Goal: Task Accomplishment & Management: Manage account settings

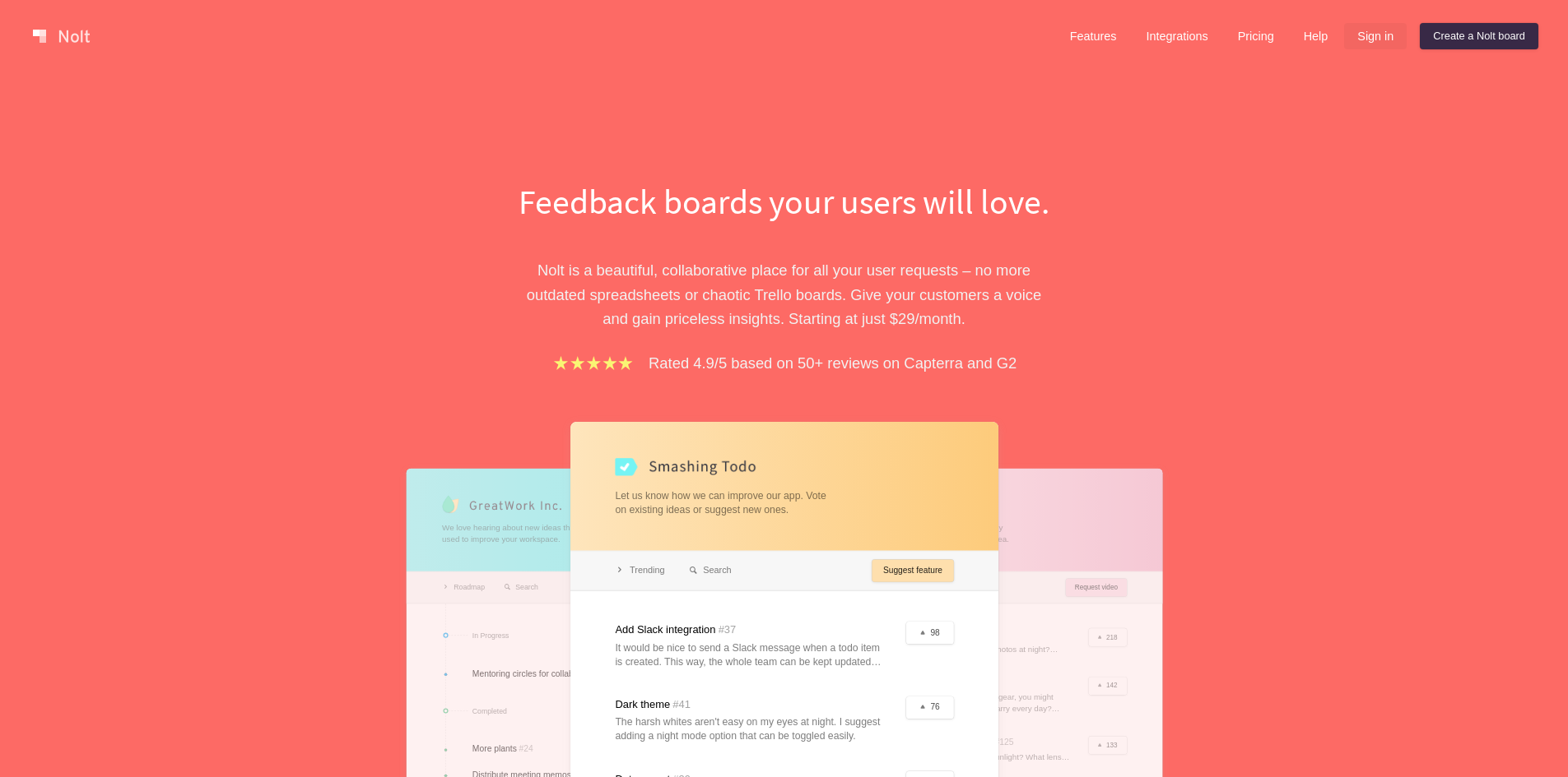
click at [1388, 34] on link "Sign in" at bounding box center [1375, 36] width 62 height 26
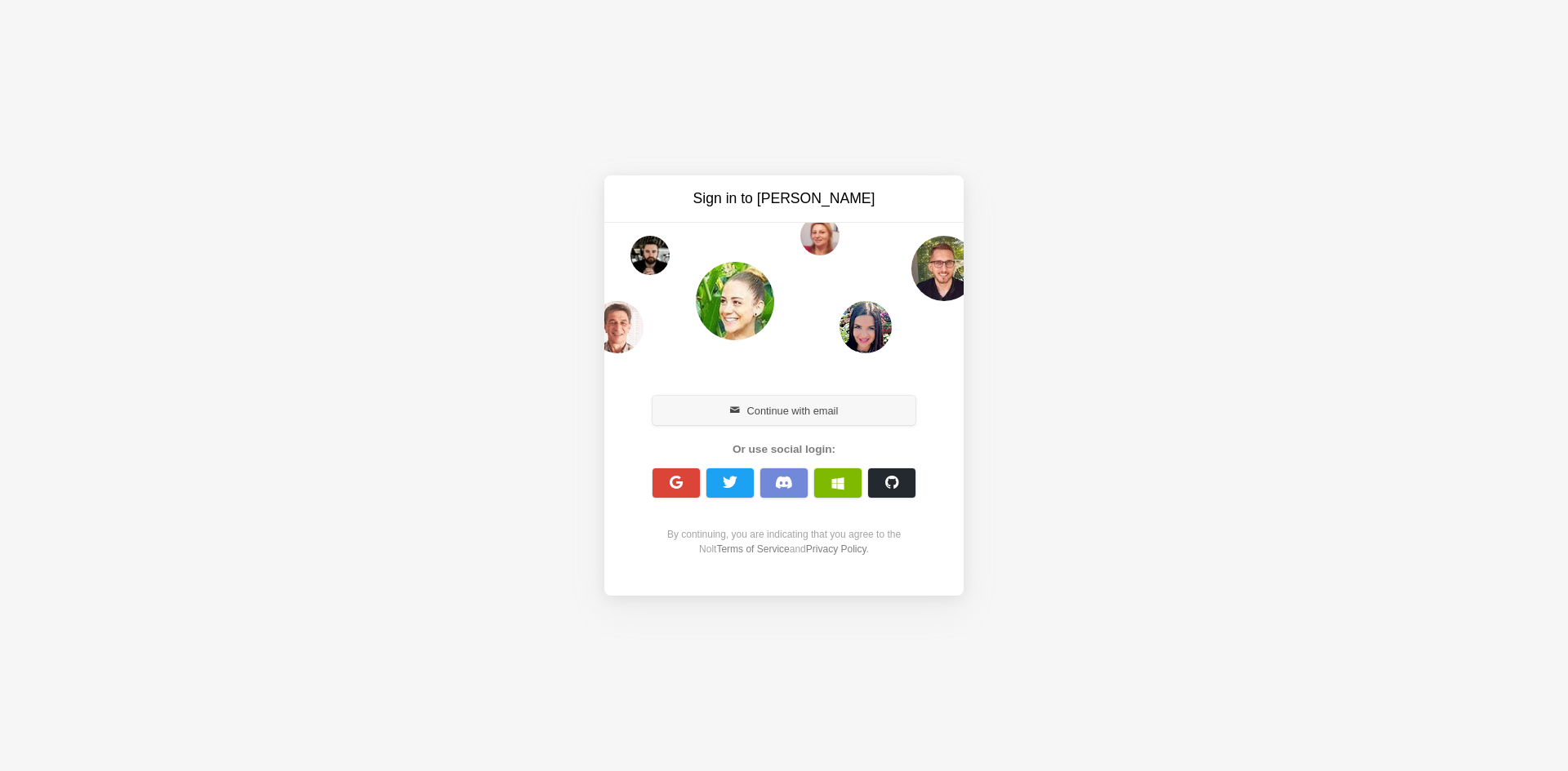
click at [784, 410] on button "Continue with email" at bounding box center [784, 410] width 263 height 29
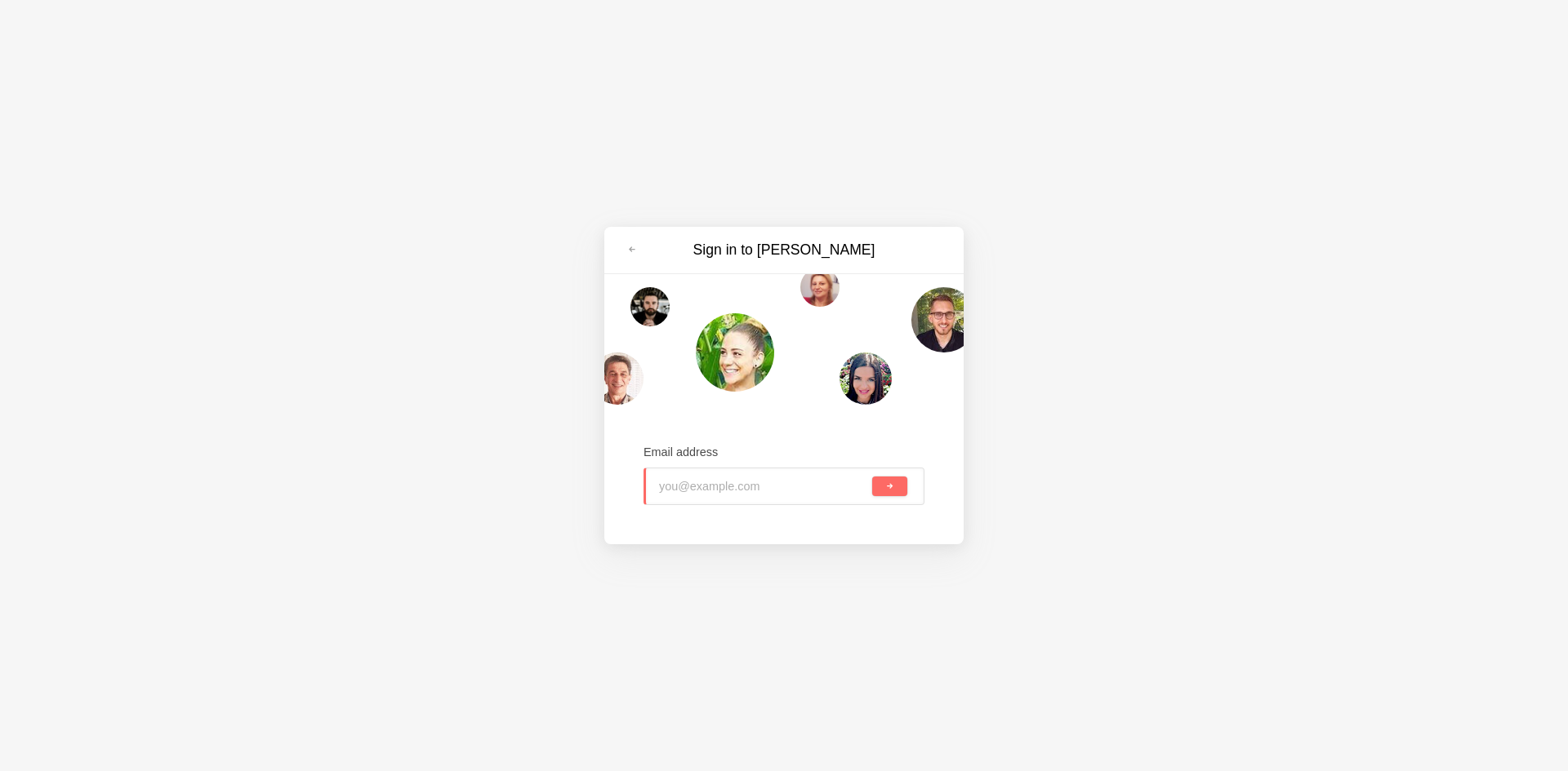
paste input "jecad21897@lespedia.com"
type input "jecad21897@lespedia.com"
click at [897, 488] on button "submit" at bounding box center [890, 487] width 35 height 19
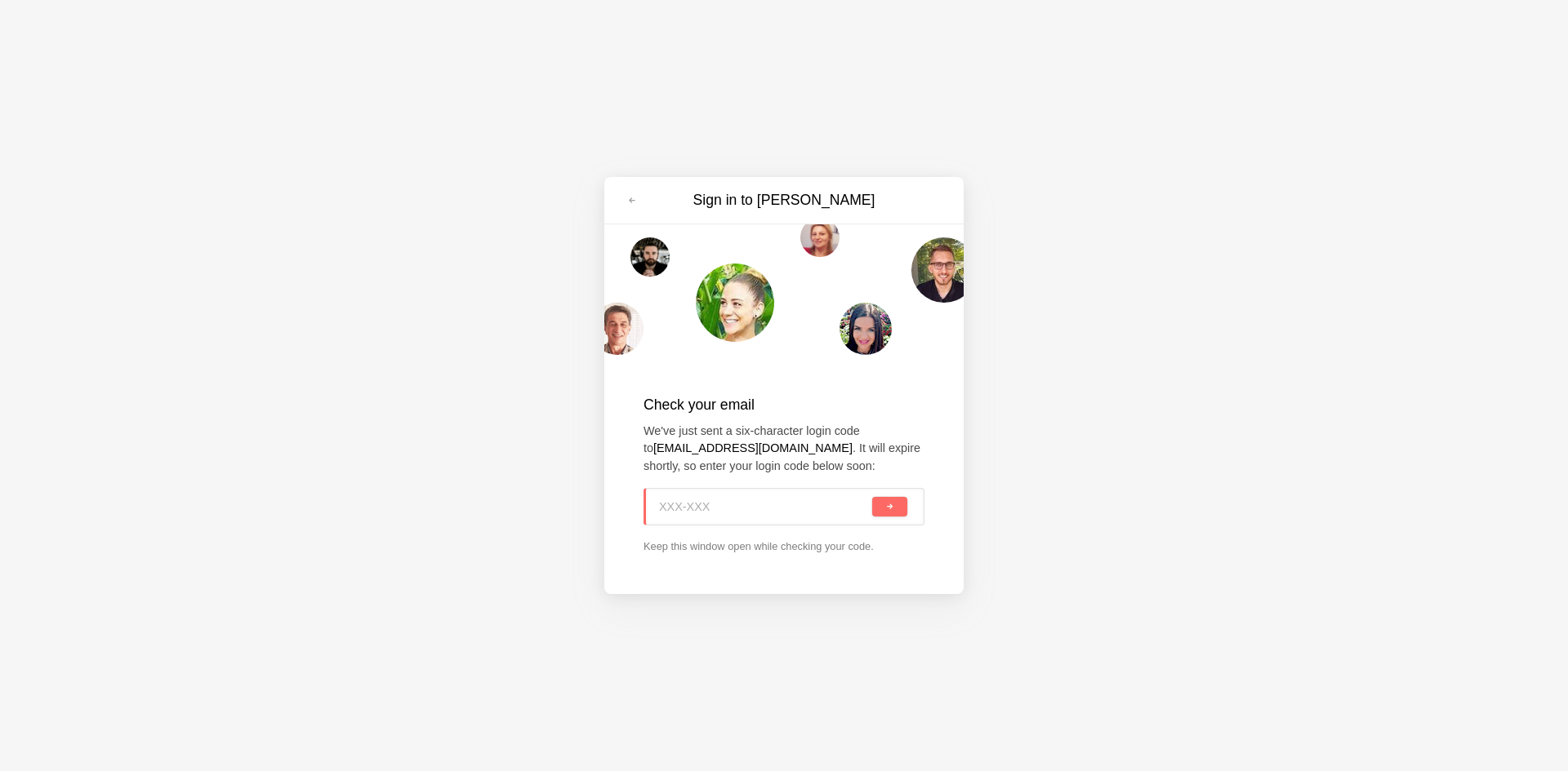
paste input "SSD-ZY2"
type input "SSD-ZY2"
click at [892, 510] on span "submit" at bounding box center [890, 507] width 9 height 9
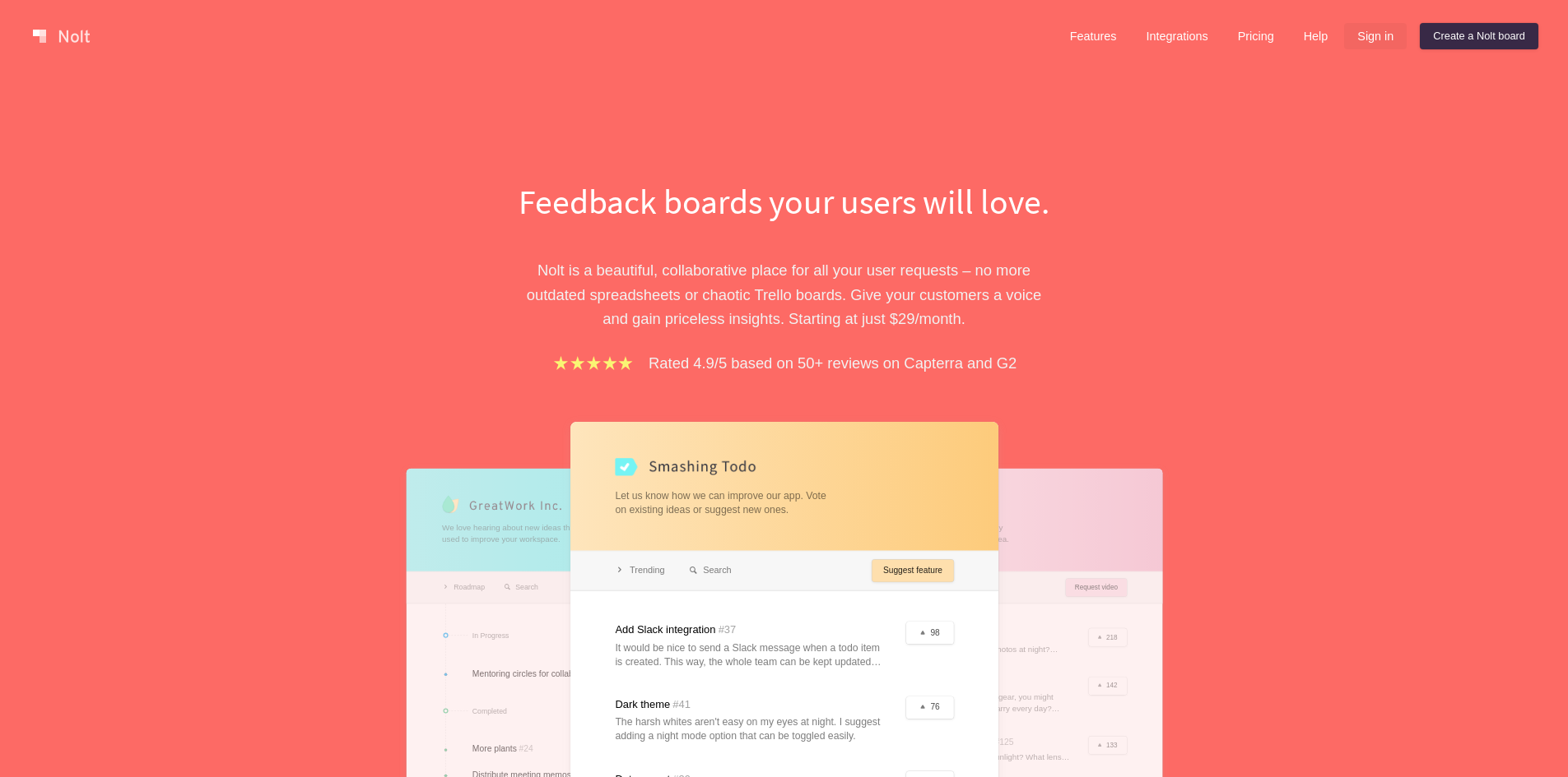
click at [1380, 34] on link "Sign in" at bounding box center [1375, 36] width 62 height 26
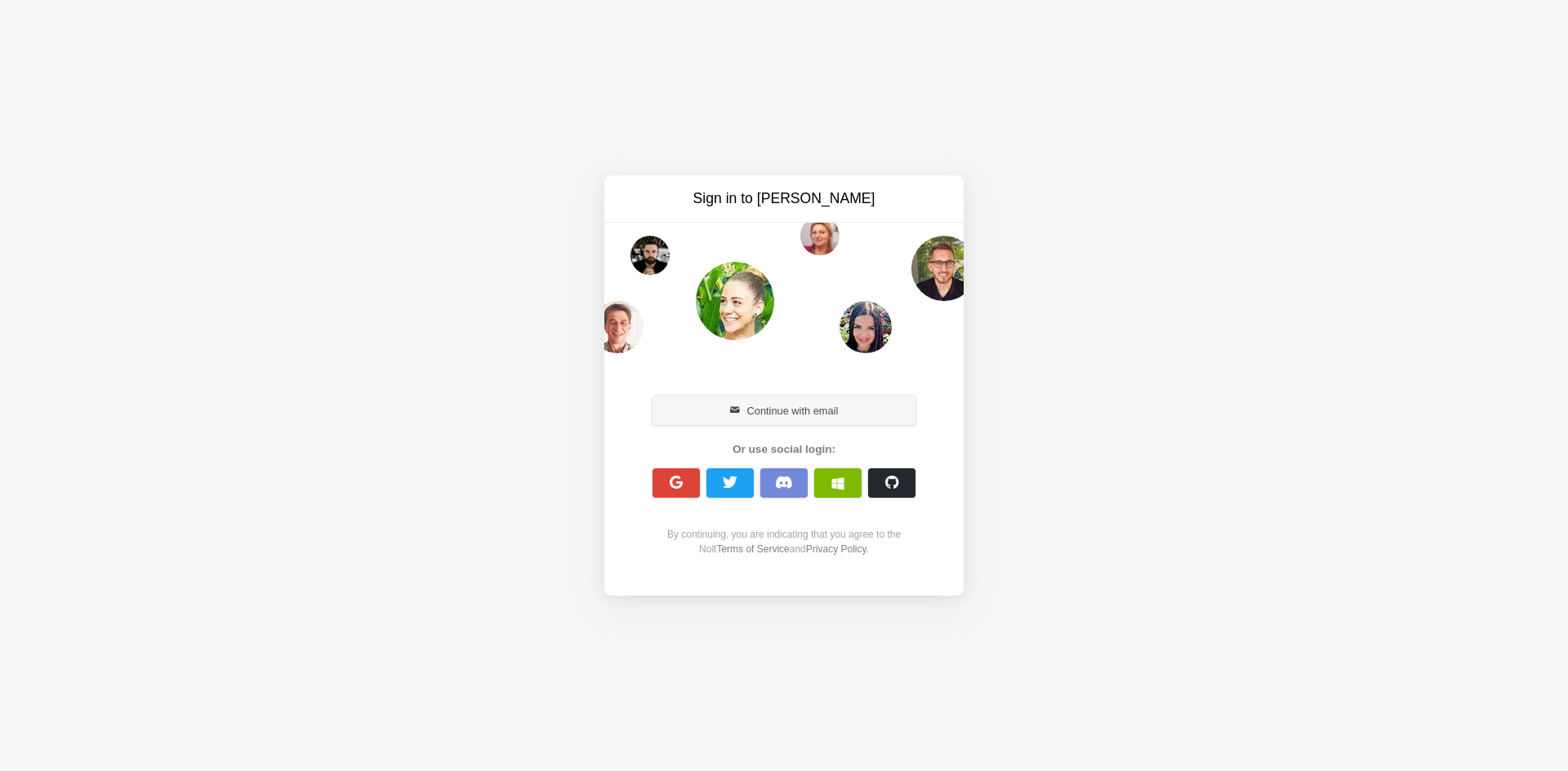
click at [719, 405] on button "Continue with email" at bounding box center [784, 410] width 263 height 29
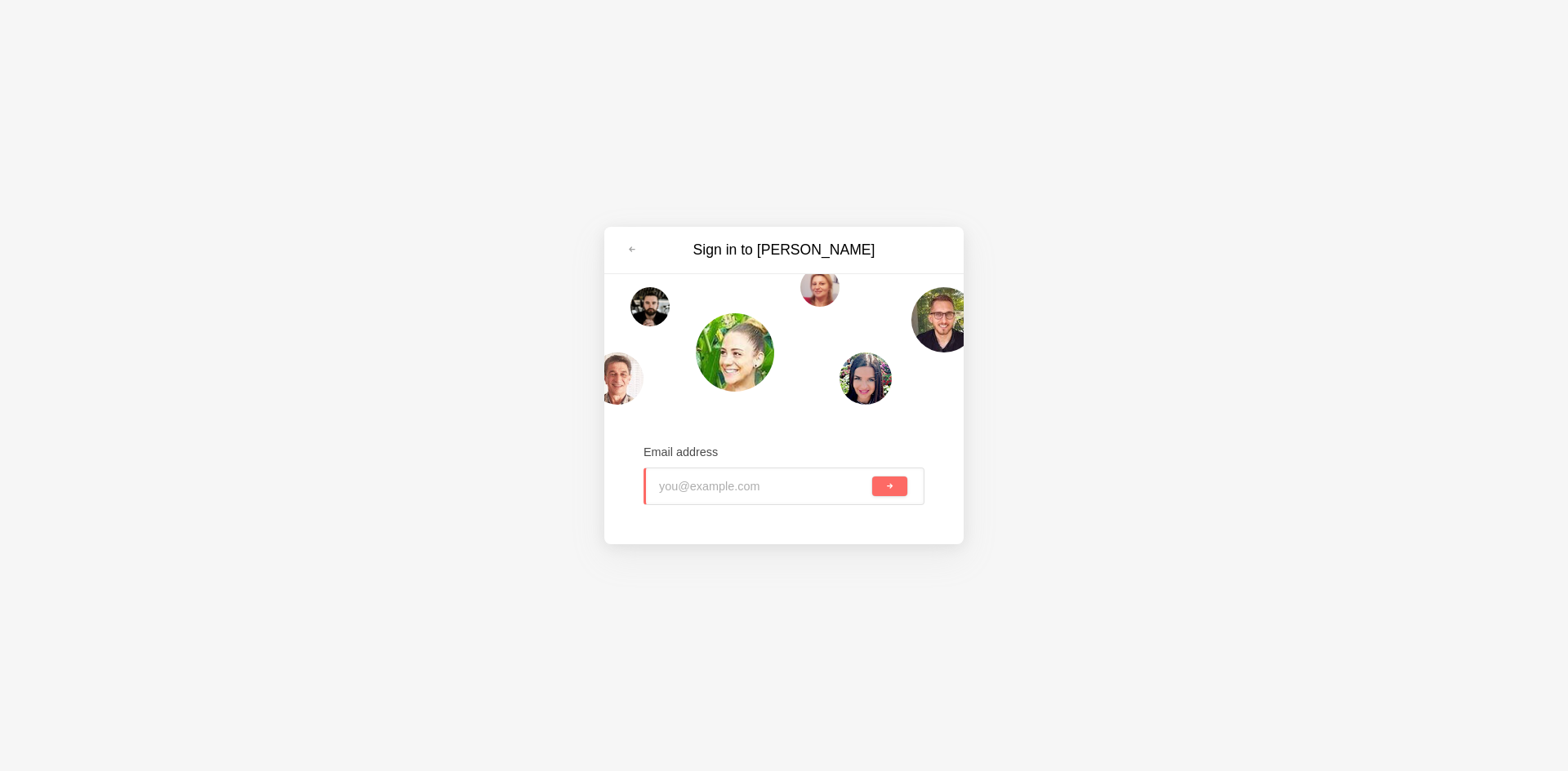
paste input "decec11674@lespedia.com"
type input "decec11674@lespedia.com"
click at [891, 490] on span "submit" at bounding box center [890, 487] width 9 height 9
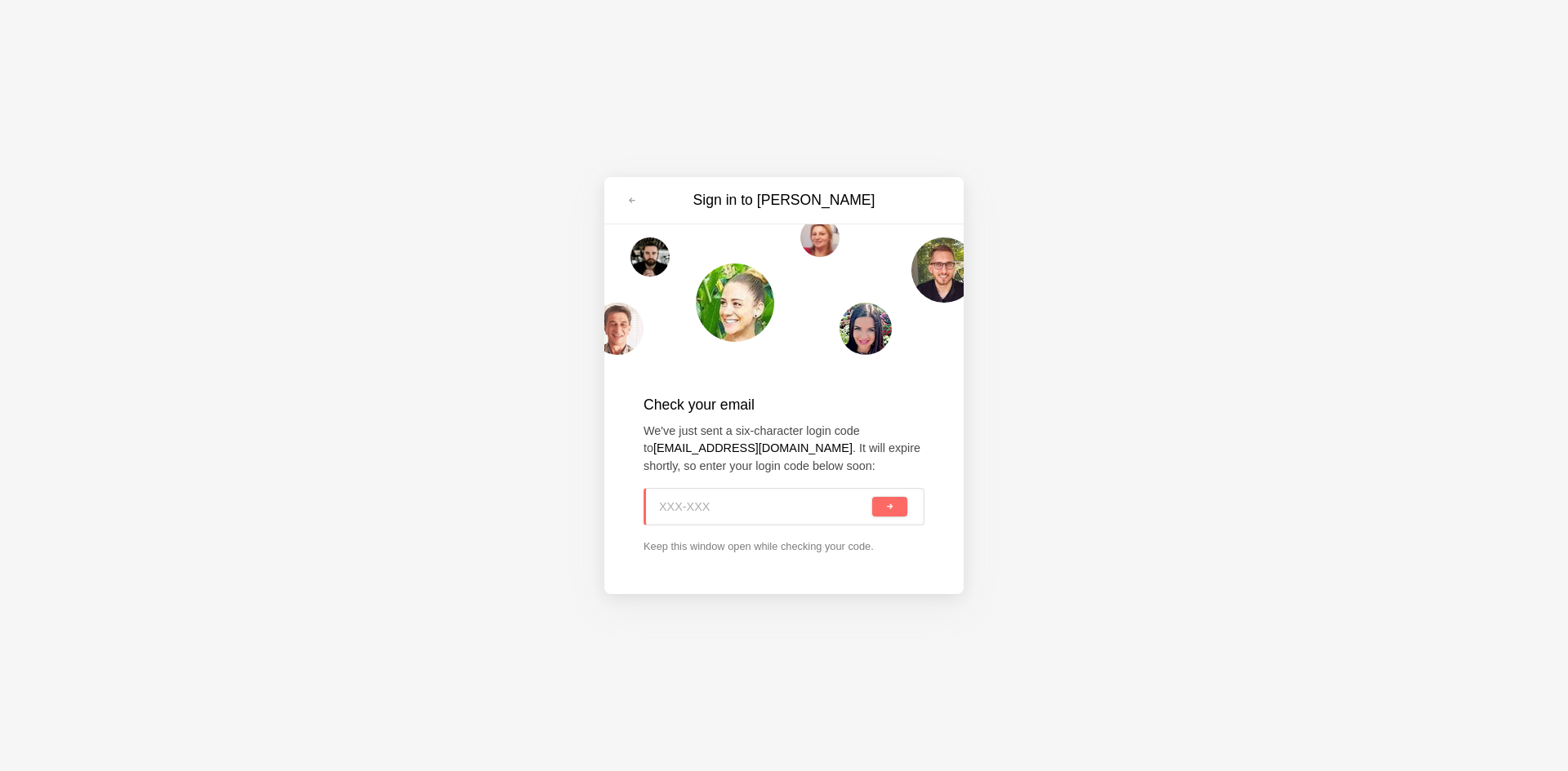
paste input "0T3-X25"
type input "0T3-X25"
click at [876, 505] on button "submit" at bounding box center [890, 507] width 35 height 19
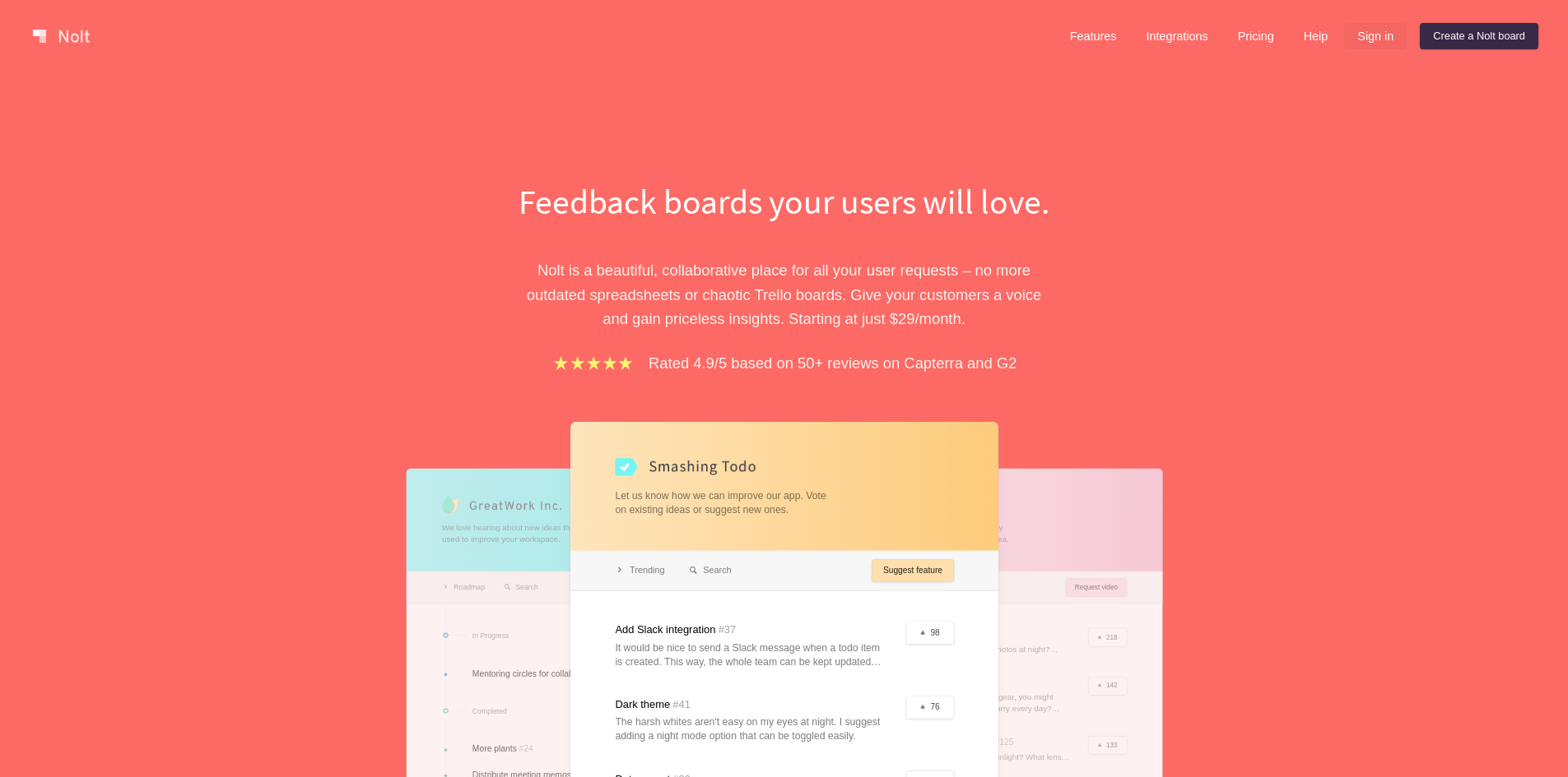
click at [1364, 38] on link "Sign in" at bounding box center [1375, 36] width 62 height 26
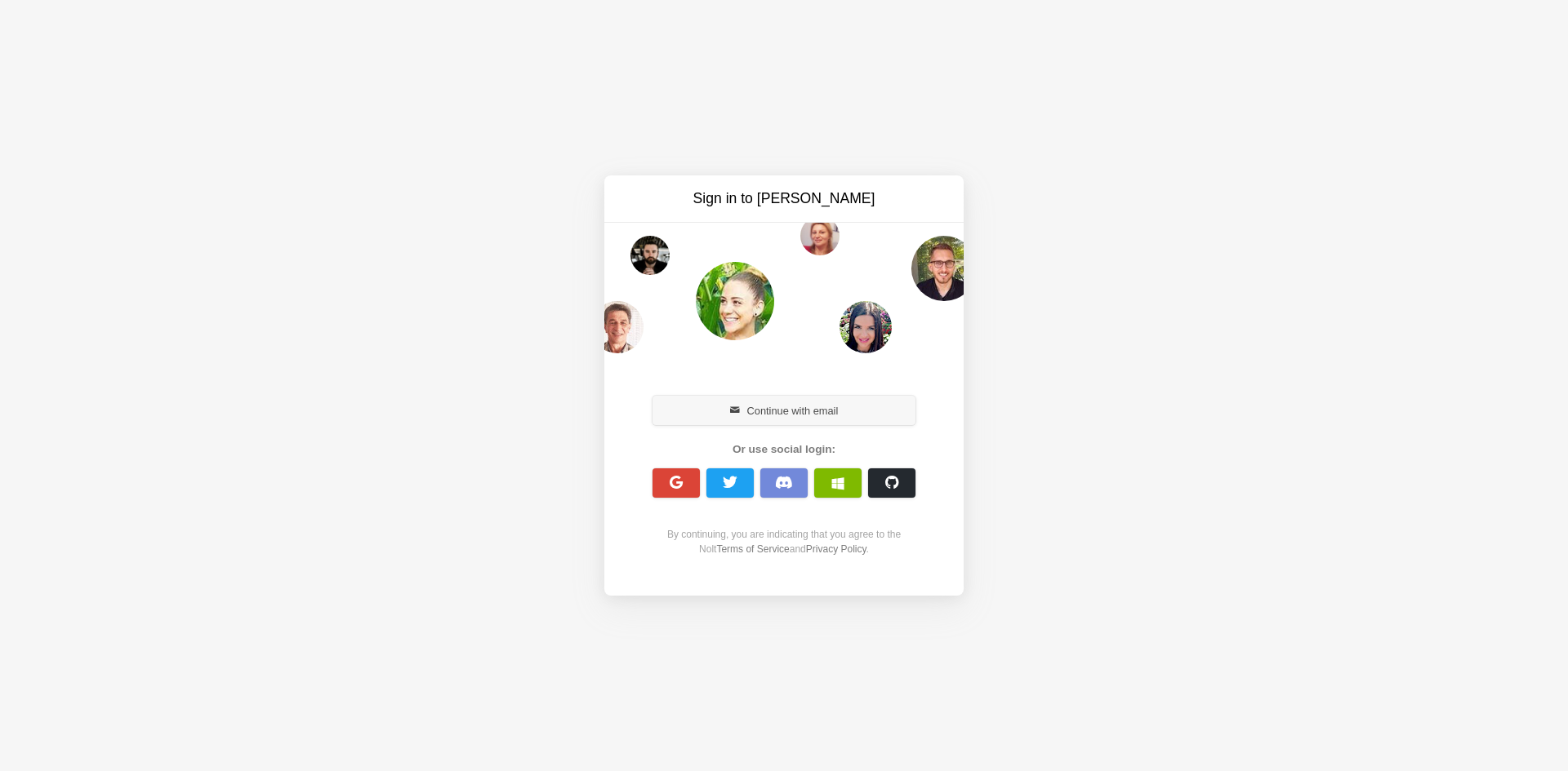
click at [724, 409] on button "Continue with email" at bounding box center [784, 410] width 263 height 29
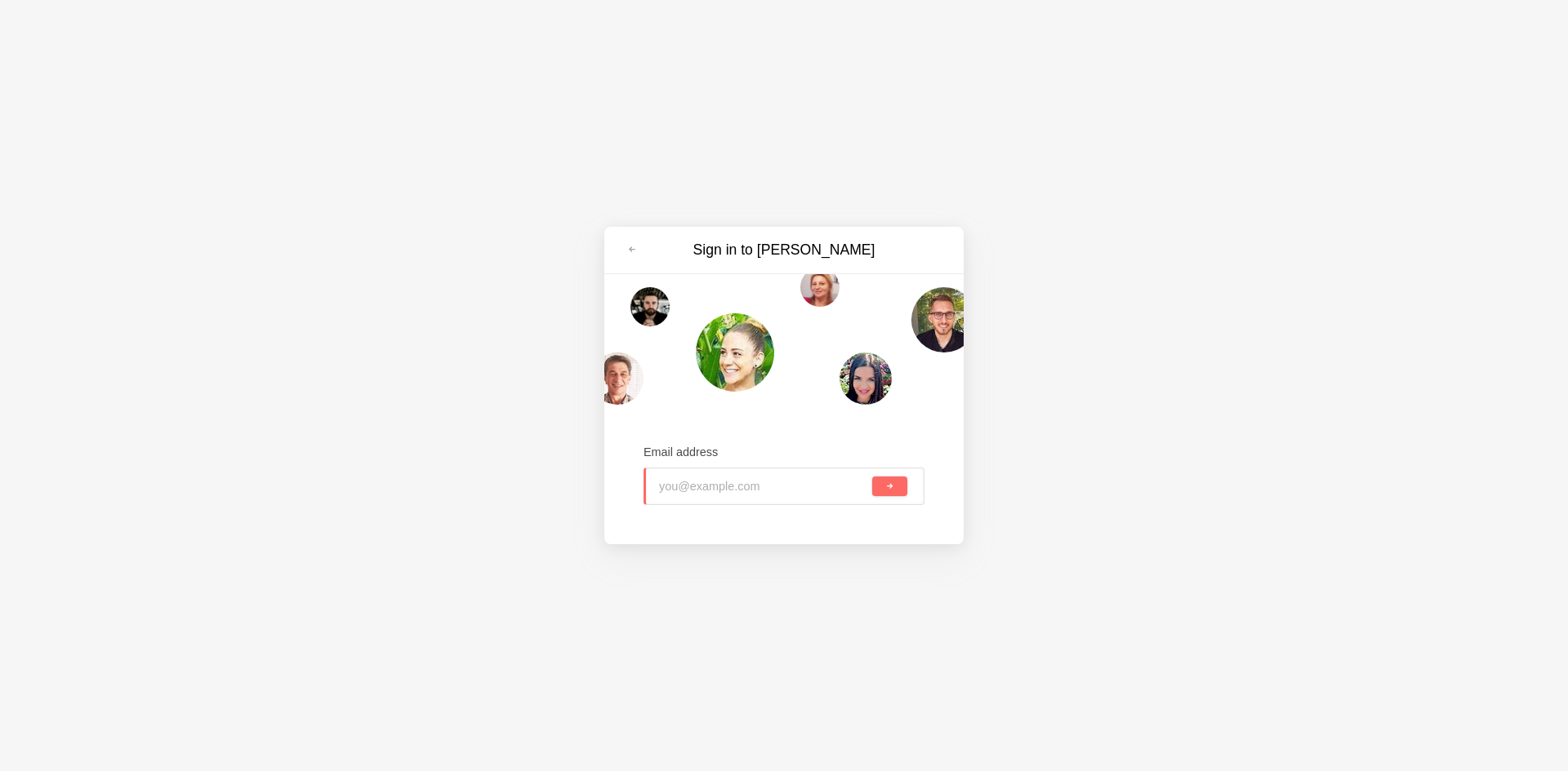
paste input "wetebod342@lespedia.com"
type input "wetebod342@lespedia.com"
click at [893, 488] on span "submit" at bounding box center [890, 487] width 9 height 9
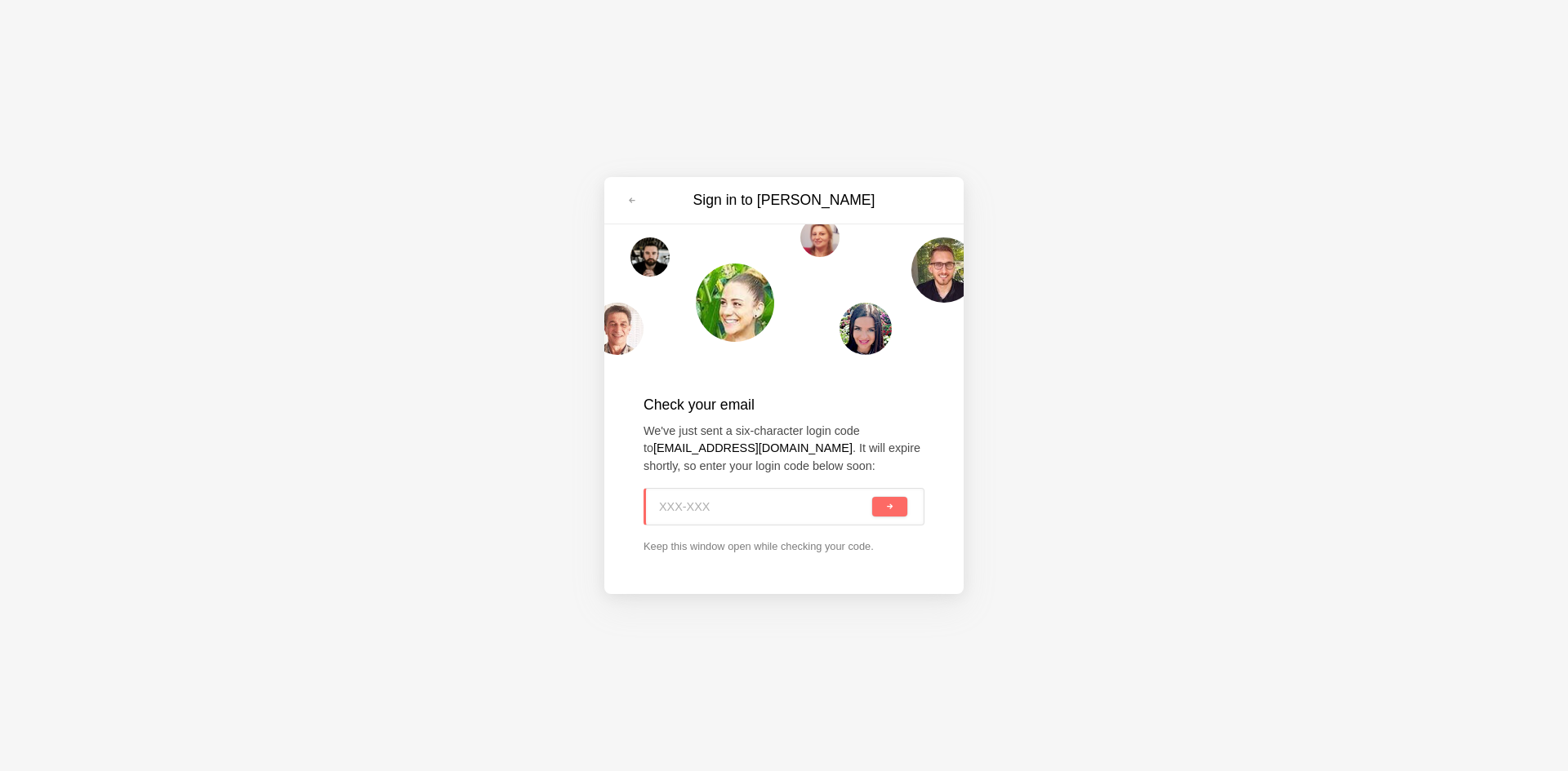
click at [704, 503] on input at bounding box center [764, 507] width 210 height 36
paste input "L7V-5RS"
type input "L7V-5RS"
click at [883, 509] on button "submit" at bounding box center [890, 507] width 35 height 19
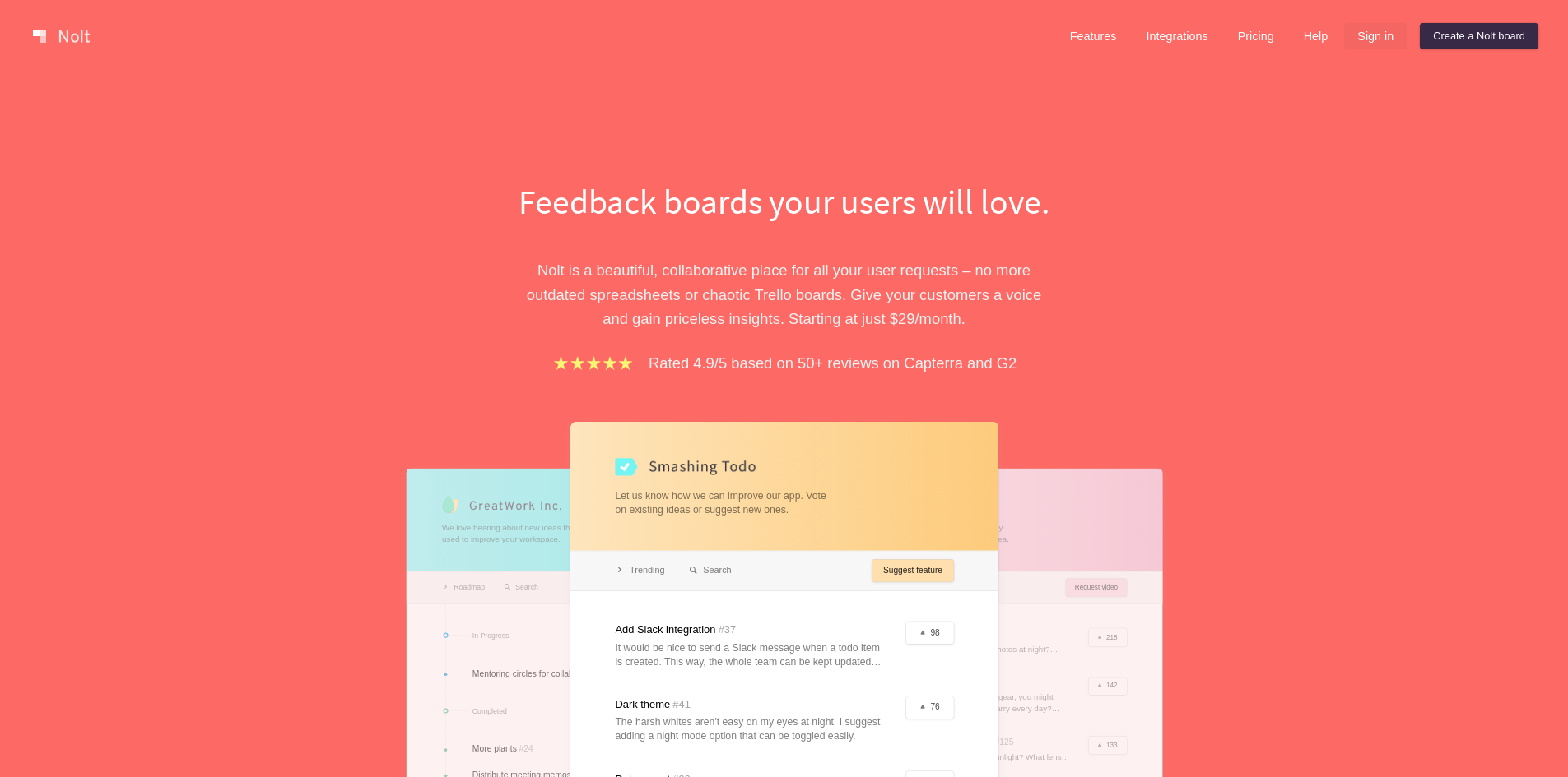
click at [1371, 32] on link "Sign in" at bounding box center [1375, 36] width 62 height 26
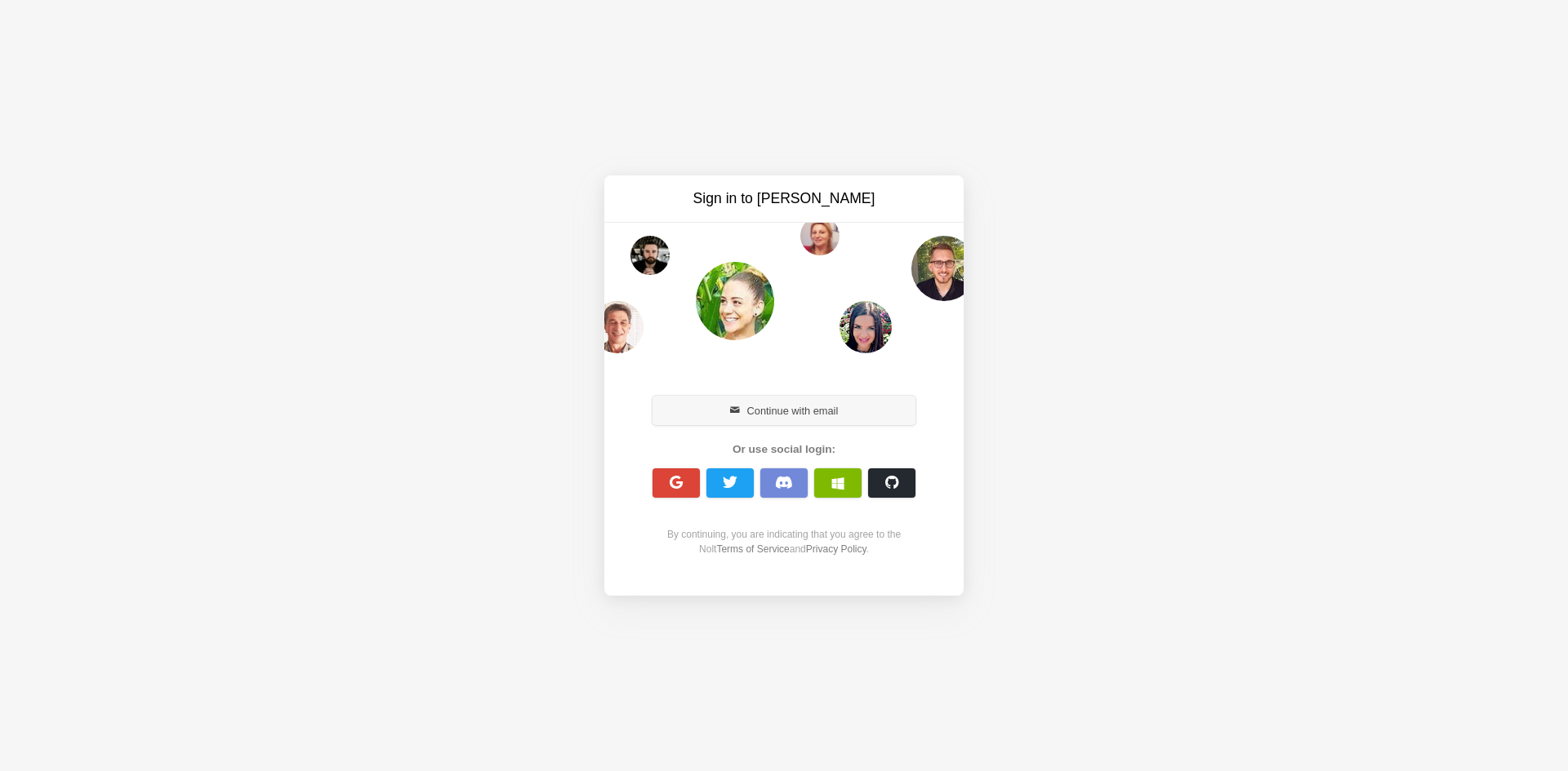
click at [845, 411] on button "Continue with email" at bounding box center [784, 410] width 263 height 29
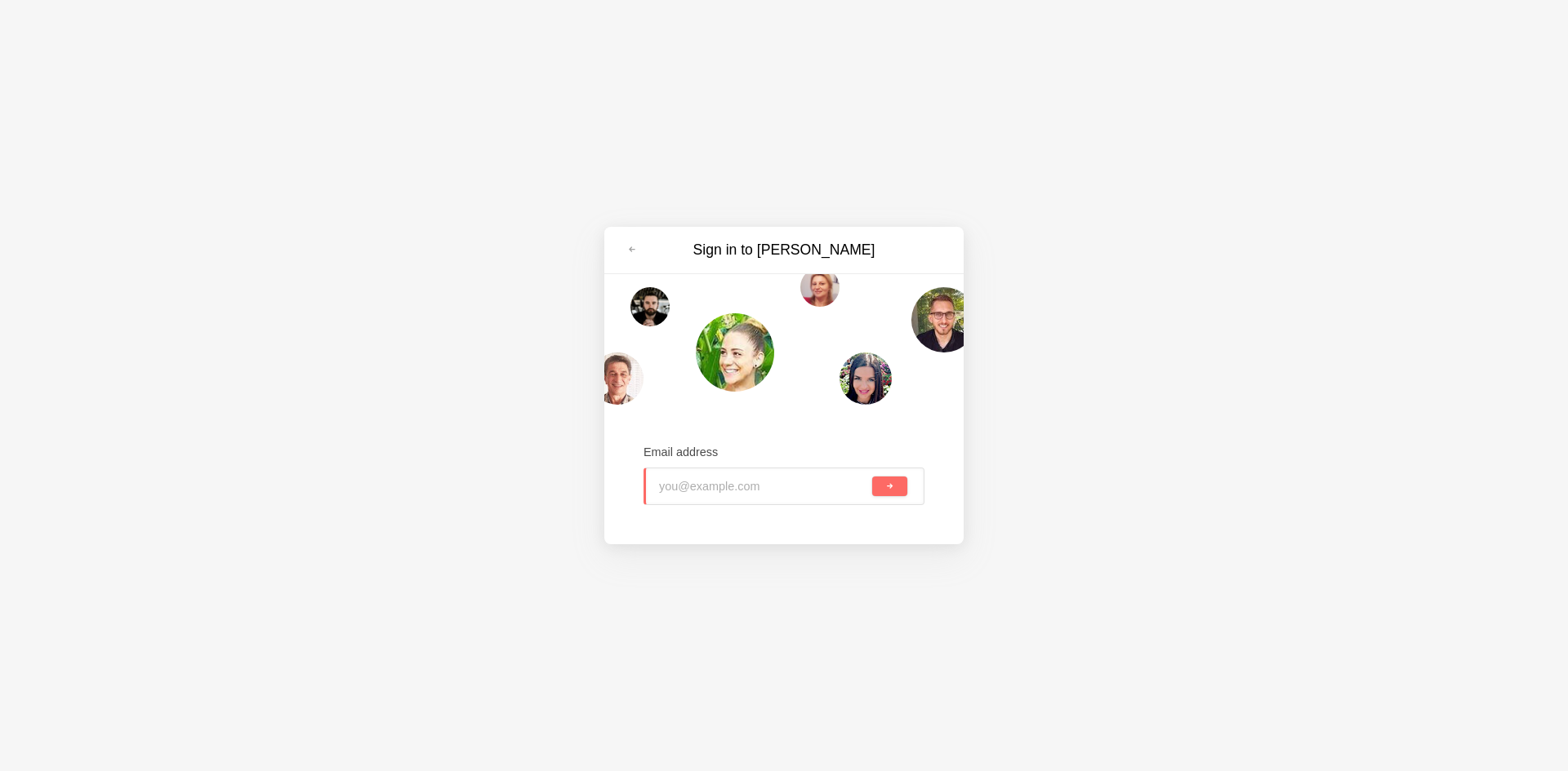
paste input "yatikom438@lespedia.com"
type input "yatikom438@lespedia.com"
click at [897, 483] on button "submit" at bounding box center [890, 487] width 35 height 19
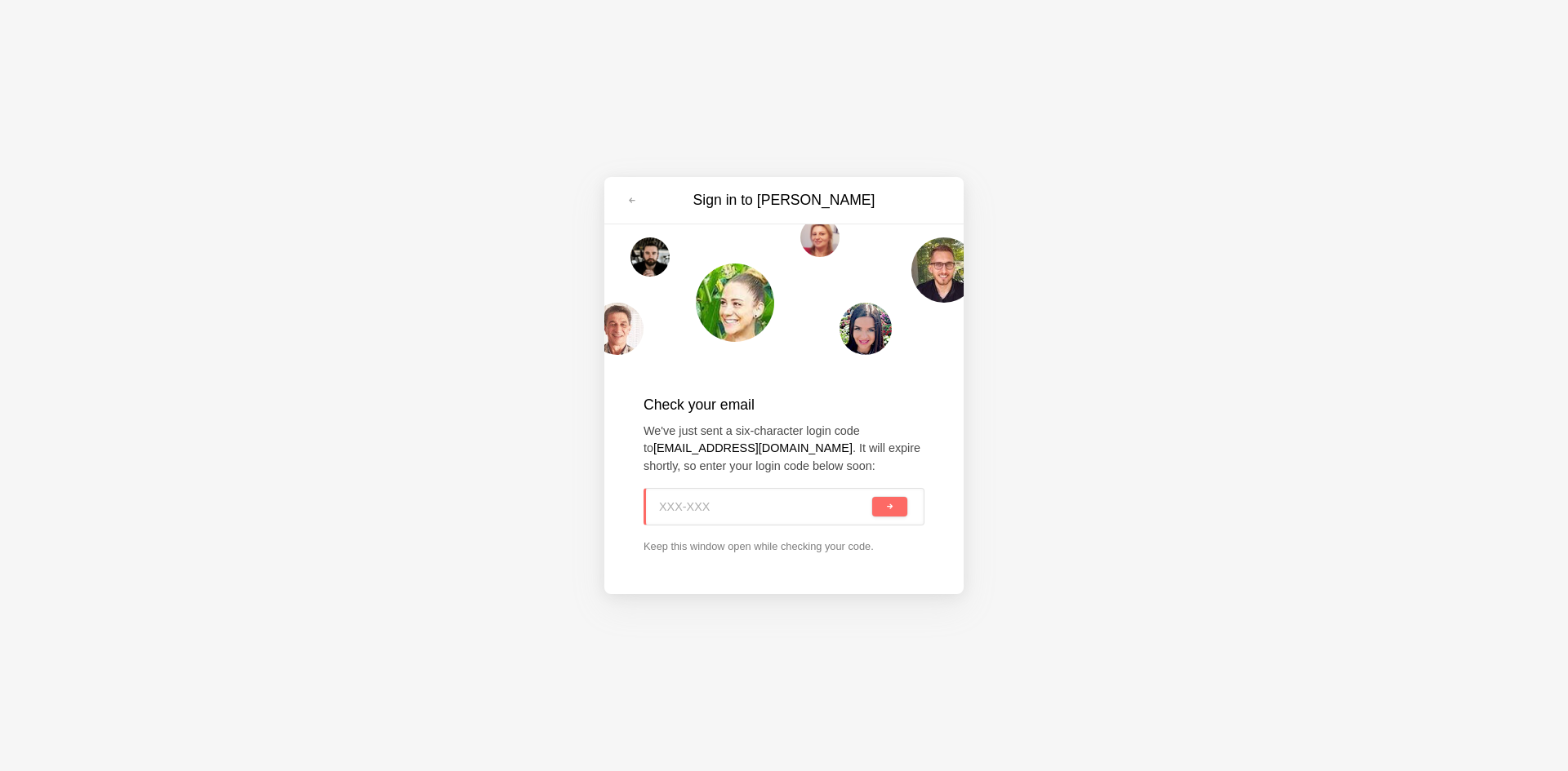
paste input "FS1-AWW"
type input "FS1-AWW"
click at [892, 497] on button "submit" at bounding box center [890, 507] width 35 height 19
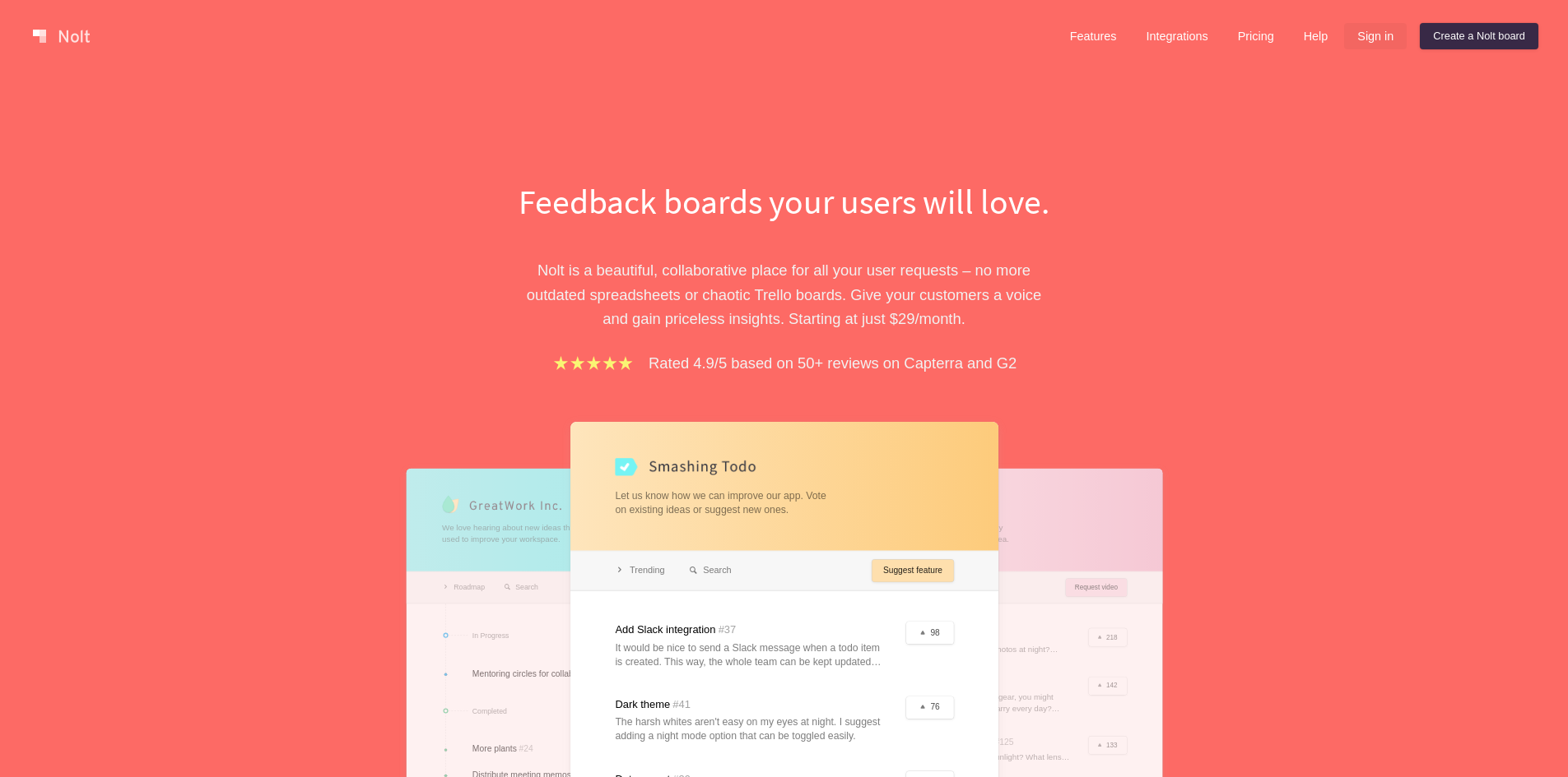
click at [1364, 34] on link "Sign in" at bounding box center [1375, 36] width 62 height 26
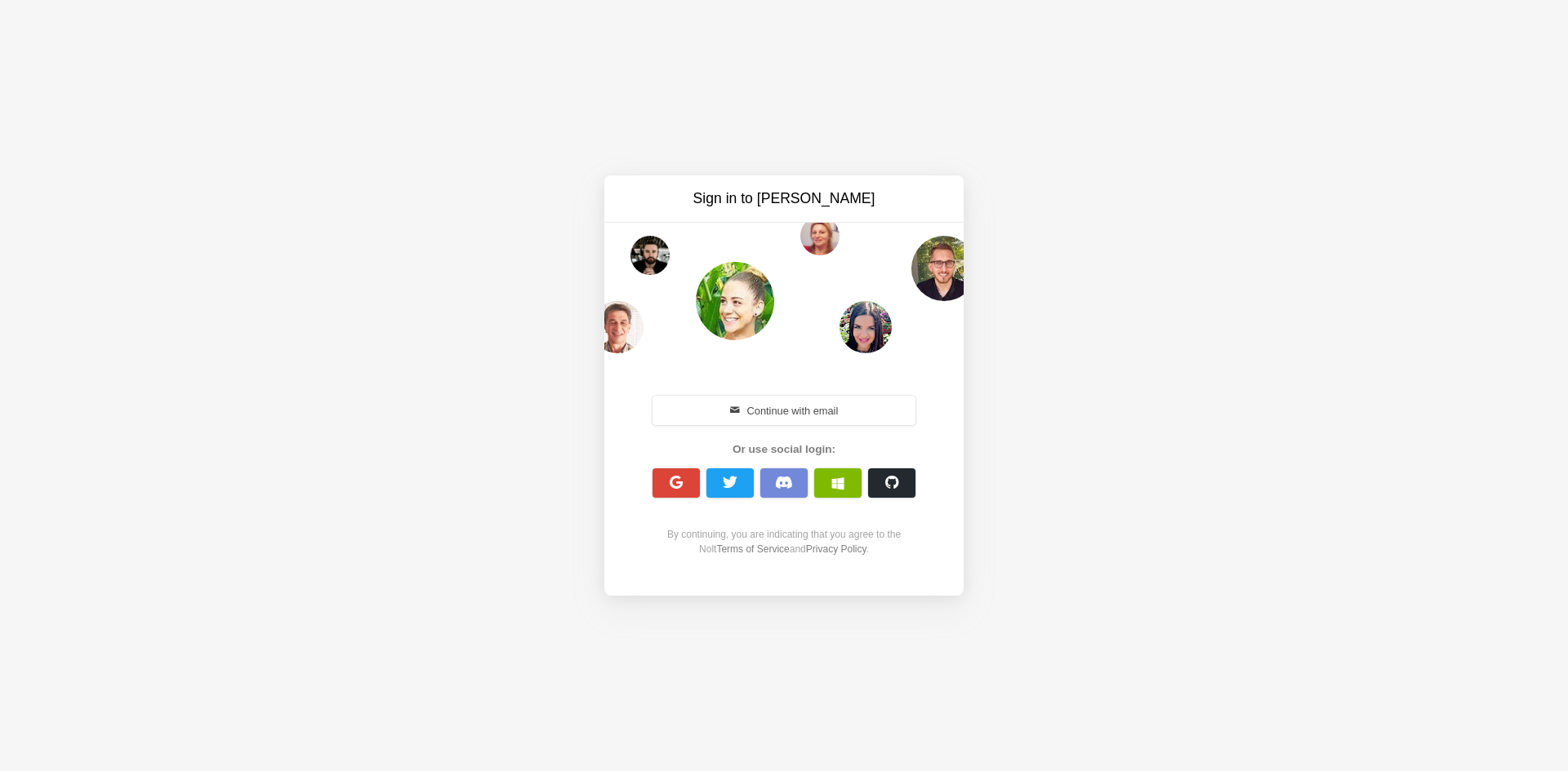
click at [713, 423] on button "Continue with email" at bounding box center [784, 410] width 263 height 29
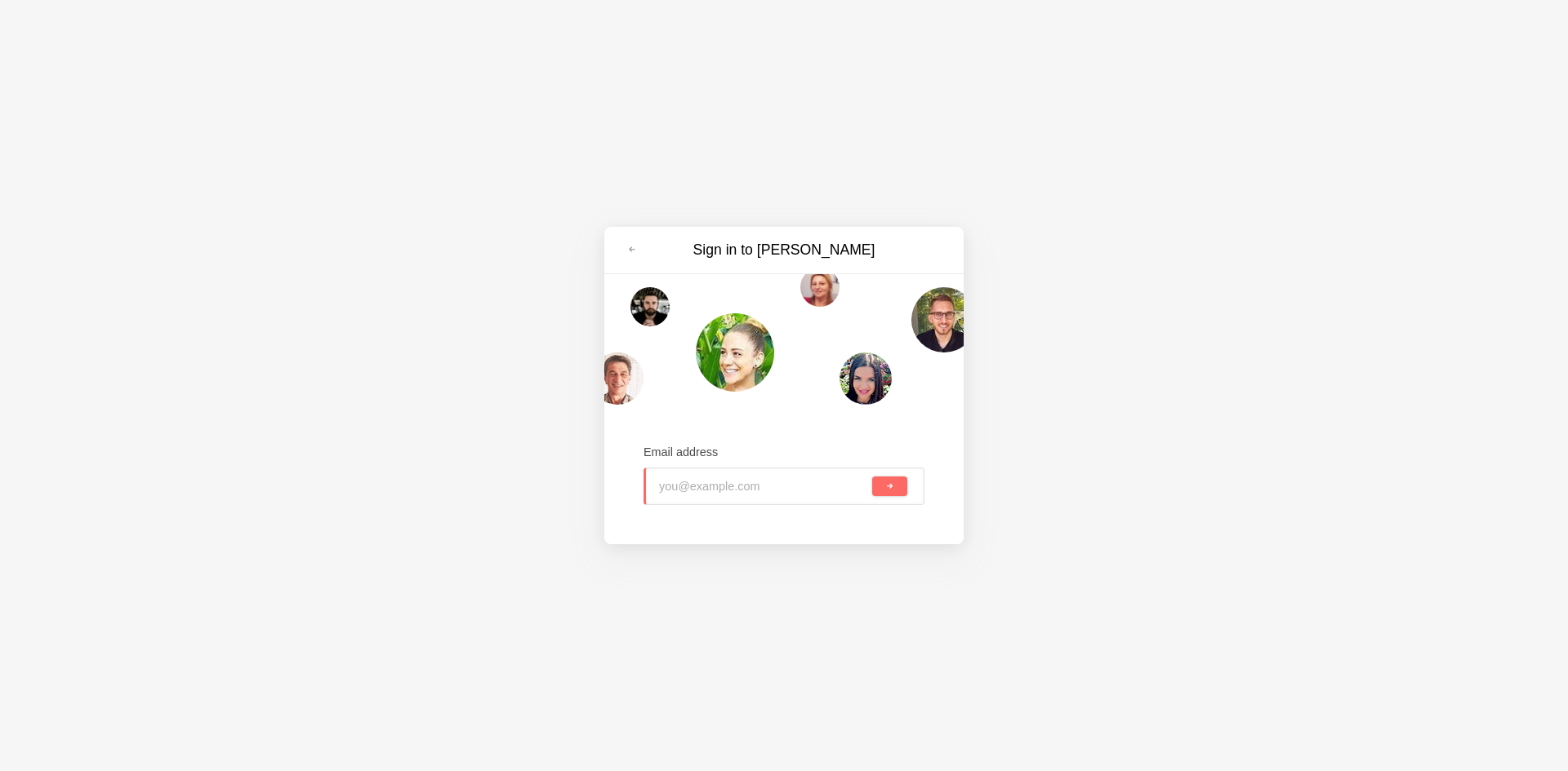
paste input "tepecav786@mogash.com"
type input "tepecav786@mogash.com"
click at [871, 478] on div "tepecav786@mogash.com" at bounding box center [784, 487] width 281 height 38
click at [881, 479] on button "submit" at bounding box center [890, 487] width 35 height 19
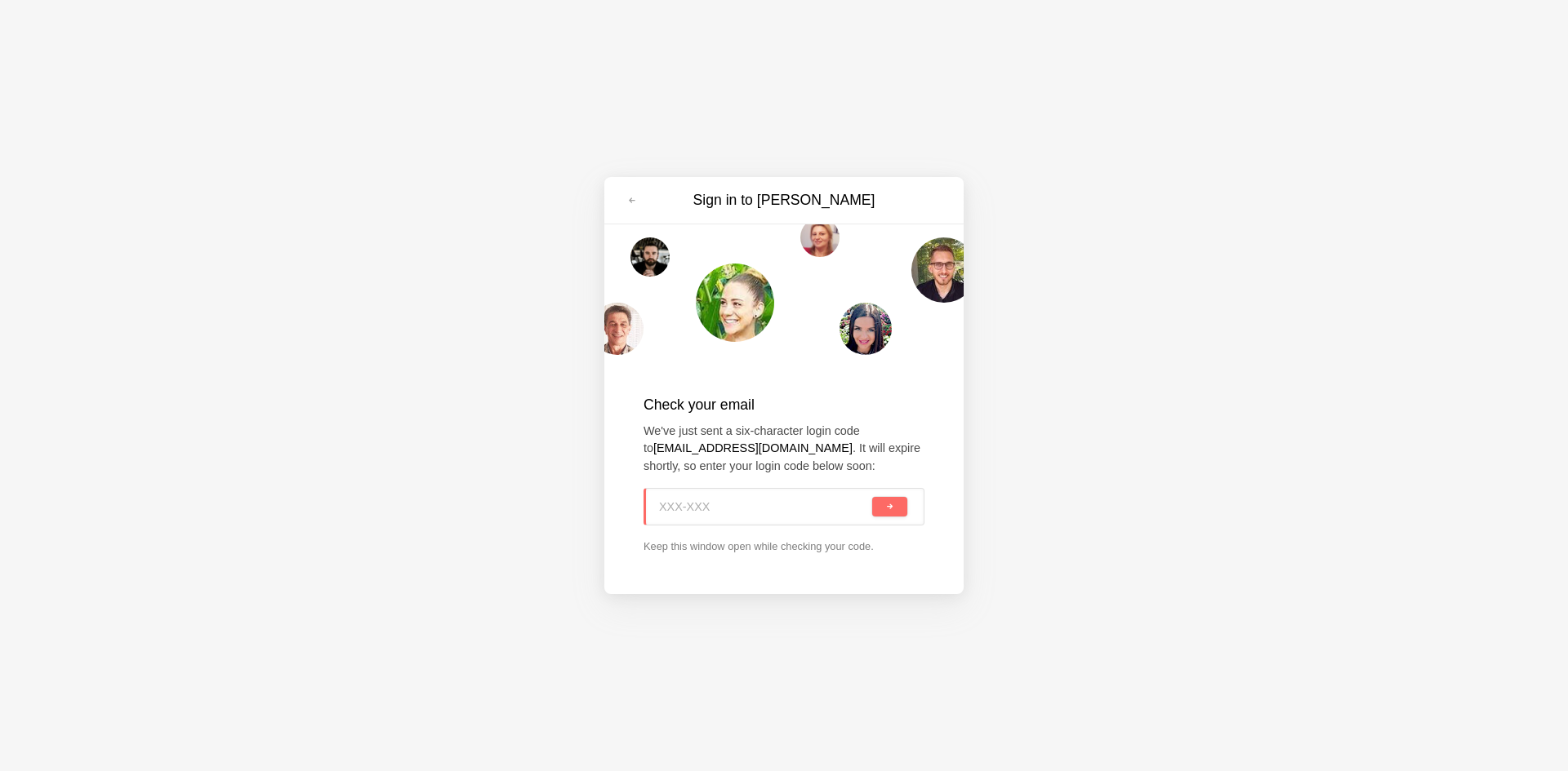
paste input "2SG-FKL"
type input "2SG-FKL"
click at [897, 494] on div "2SG-FKL" at bounding box center [784, 507] width 281 height 38
click at [887, 506] on span "submit" at bounding box center [890, 507] width 9 height 9
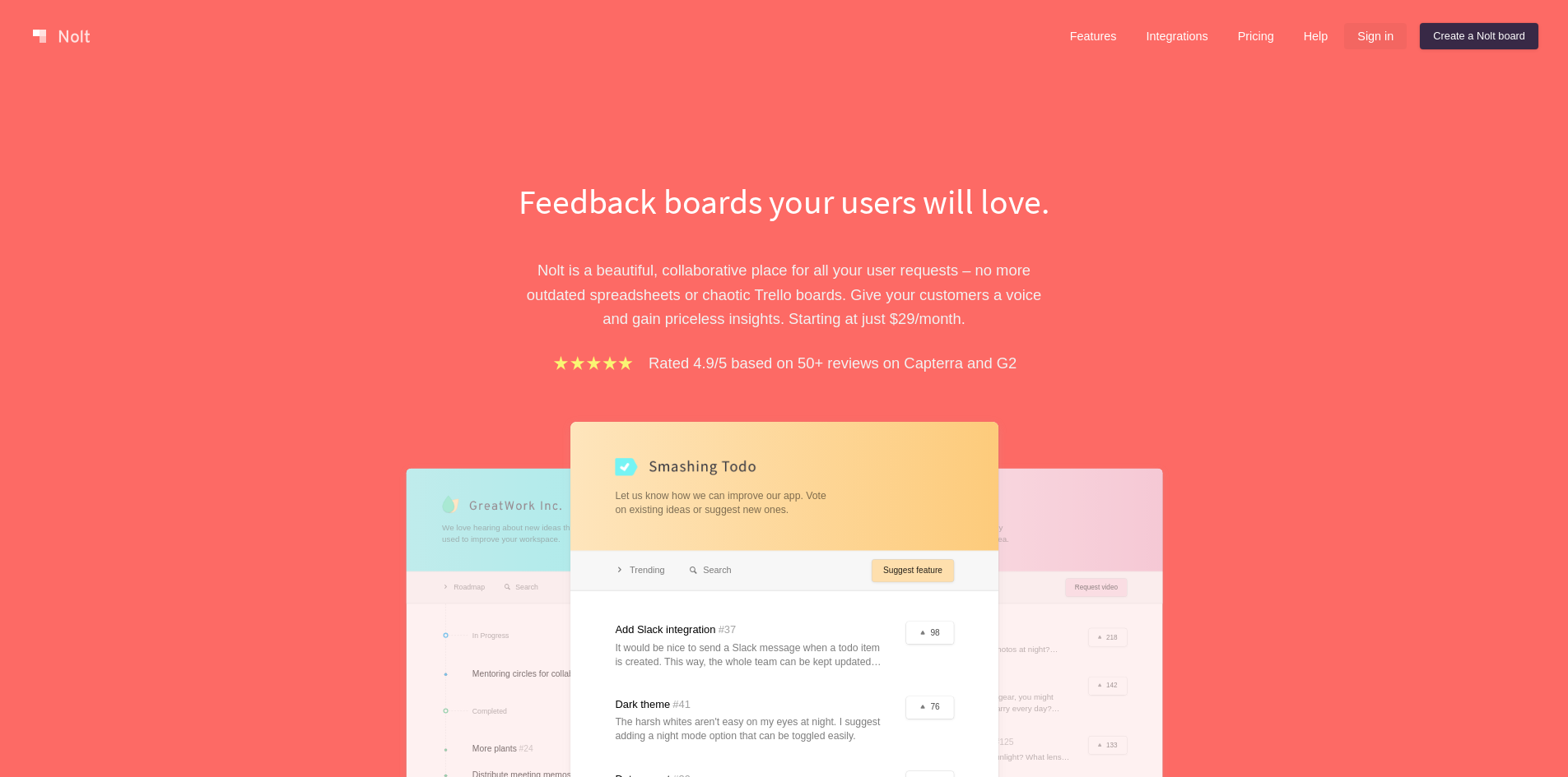
click at [1383, 38] on link "Sign in" at bounding box center [1375, 36] width 62 height 26
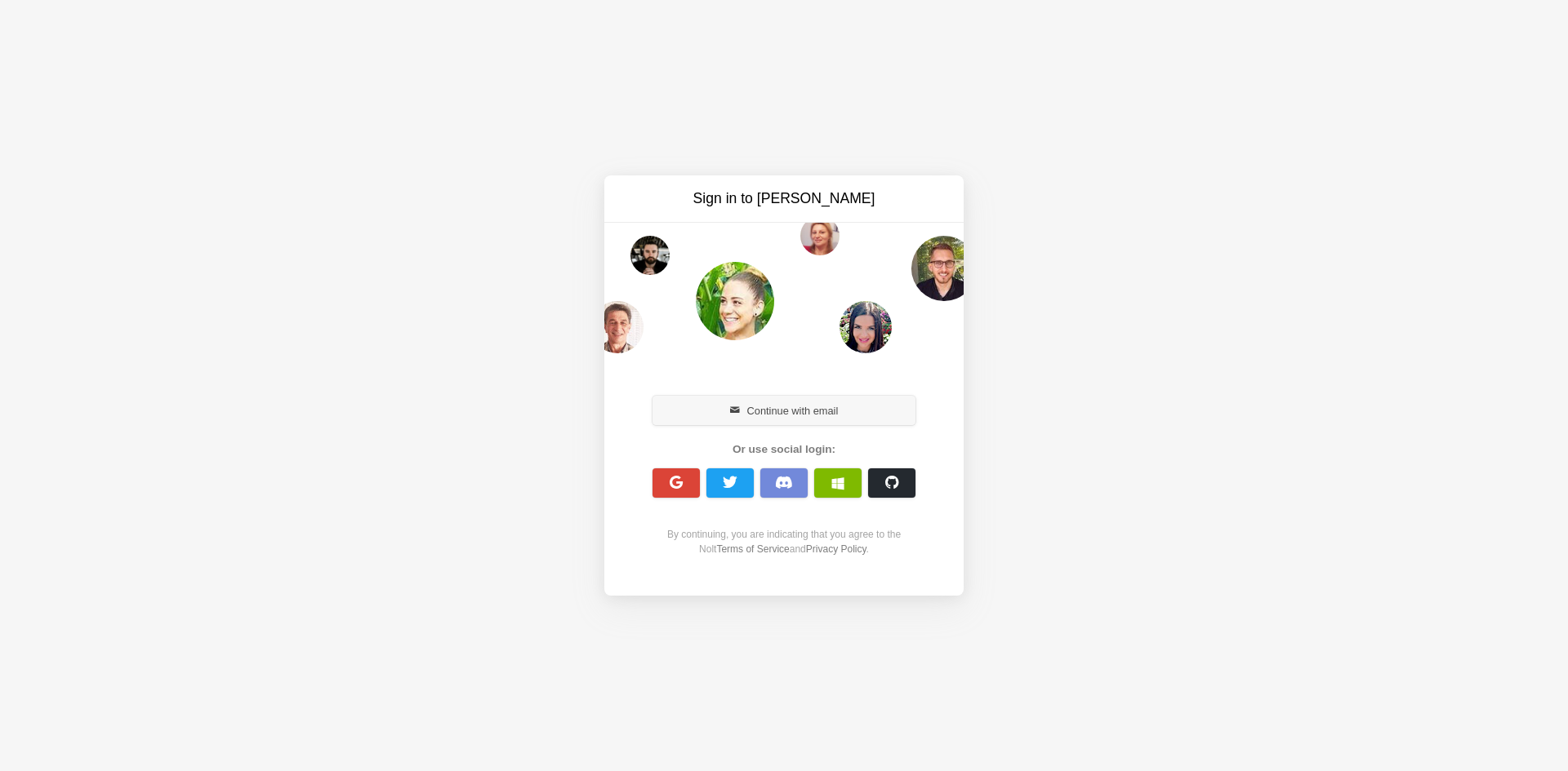
click at [813, 405] on button "Continue with email" at bounding box center [784, 410] width 263 height 29
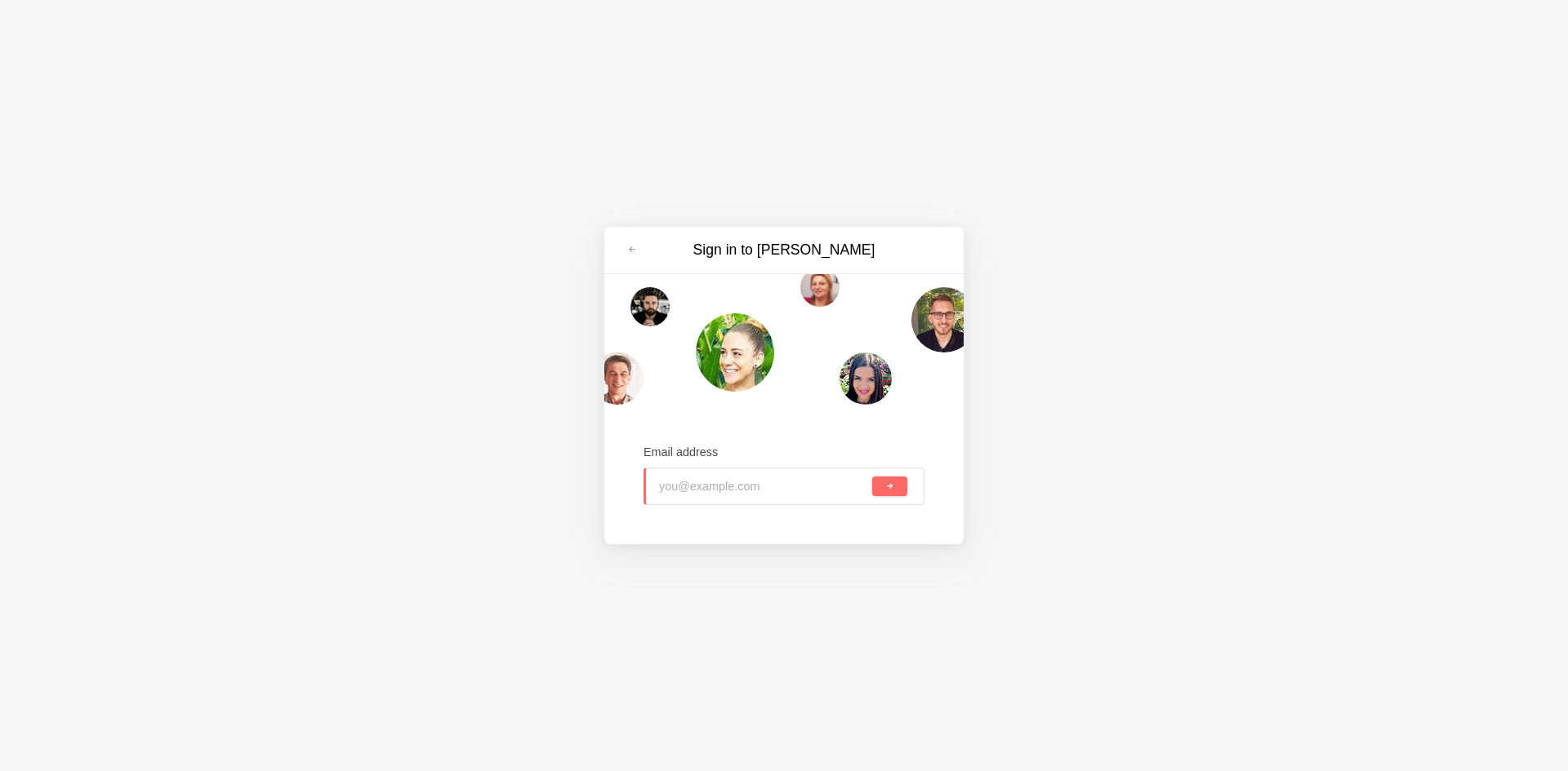
type input "hifiko6782@mogash.com"
click at [906, 490] on button "submit" at bounding box center [890, 487] width 35 height 19
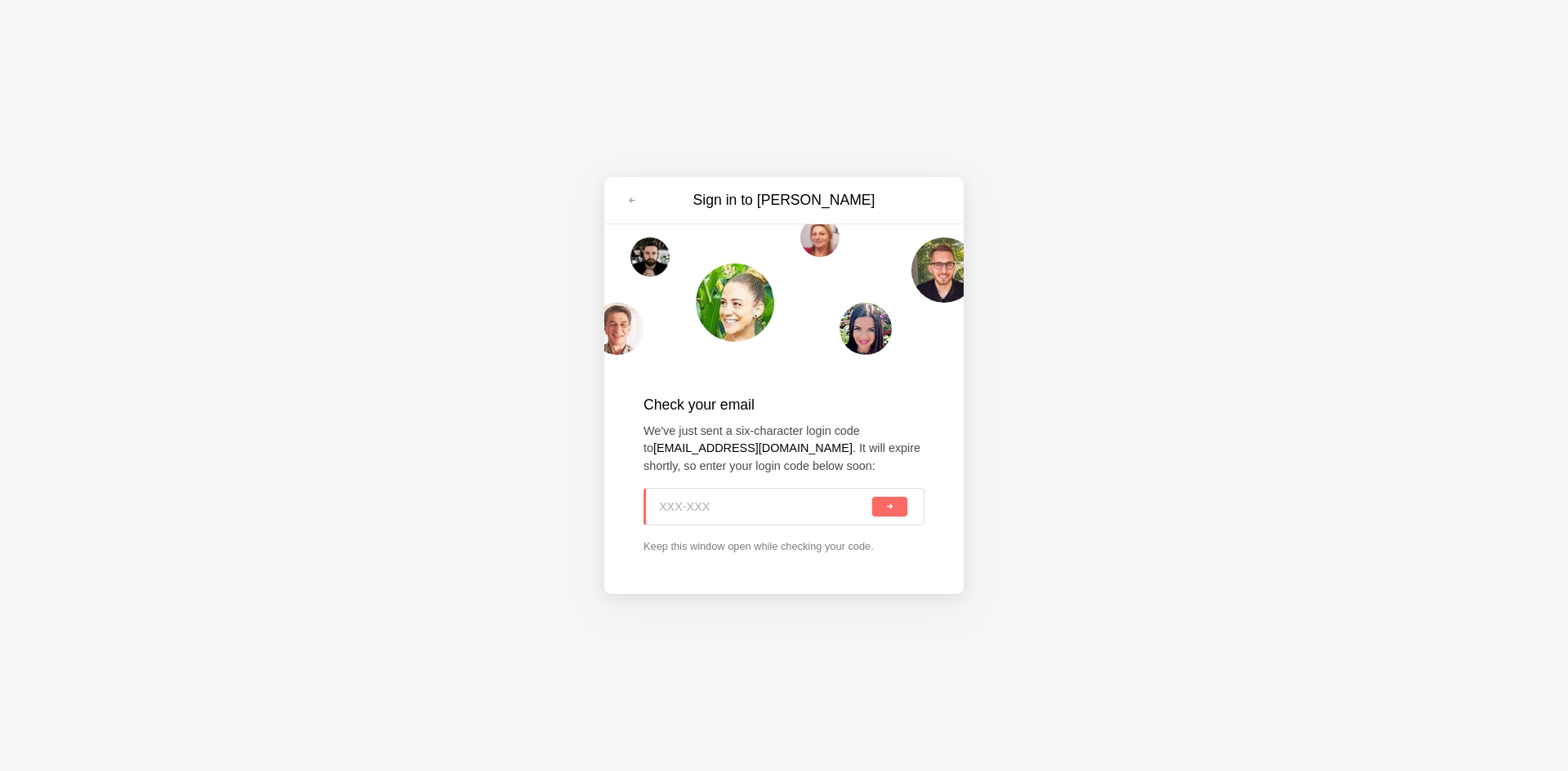
paste input "A7G-8KF"
click at [883, 499] on button "submit" at bounding box center [890, 507] width 35 height 19
type input "A7G-8KF"
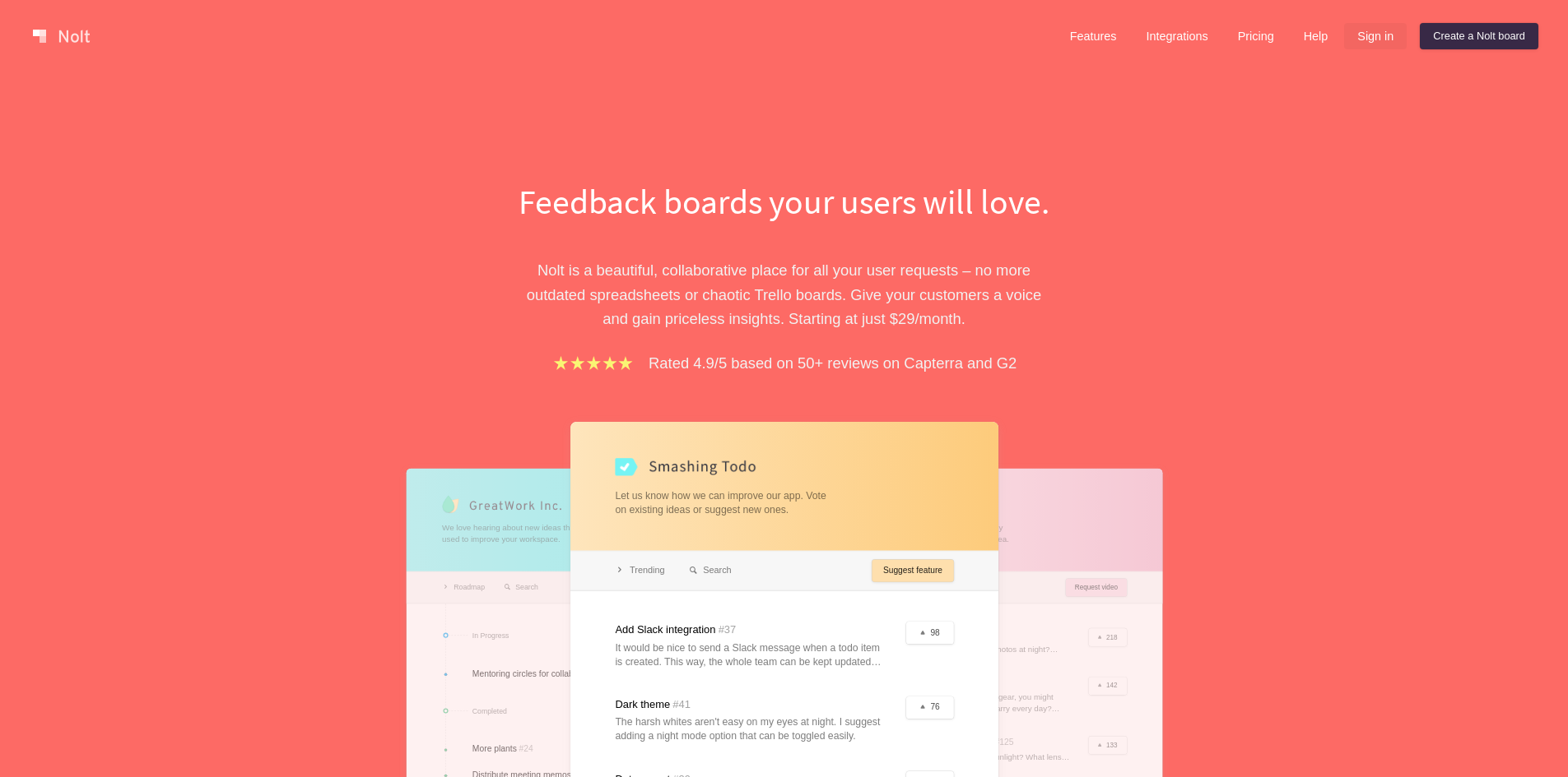
click at [1377, 35] on link "Sign in" at bounding box center [1375, 36] width 62 height 26
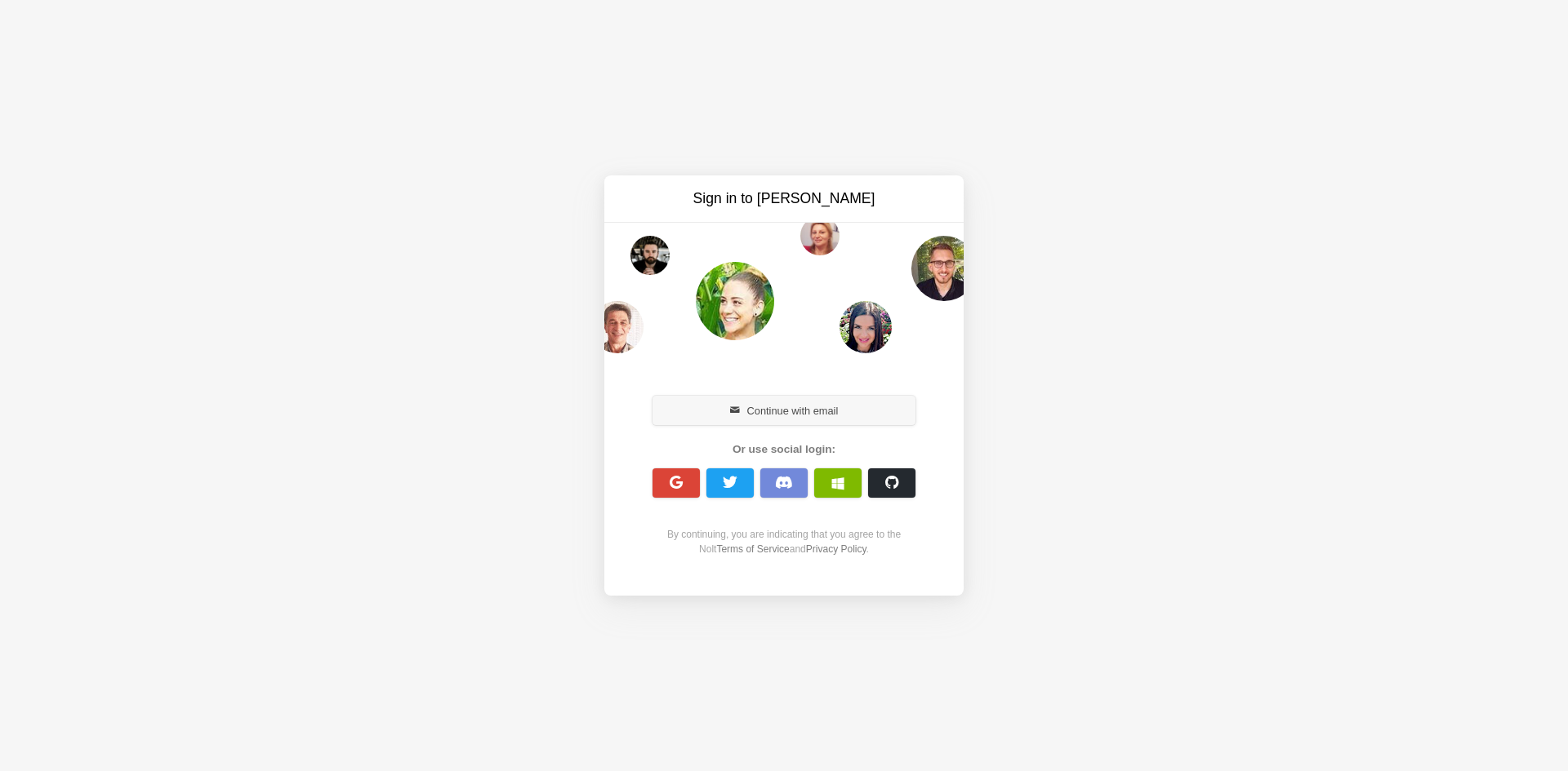
click at [769, 416] on button "Continue with email" at bounding box center [784, 410] width 263 height 29
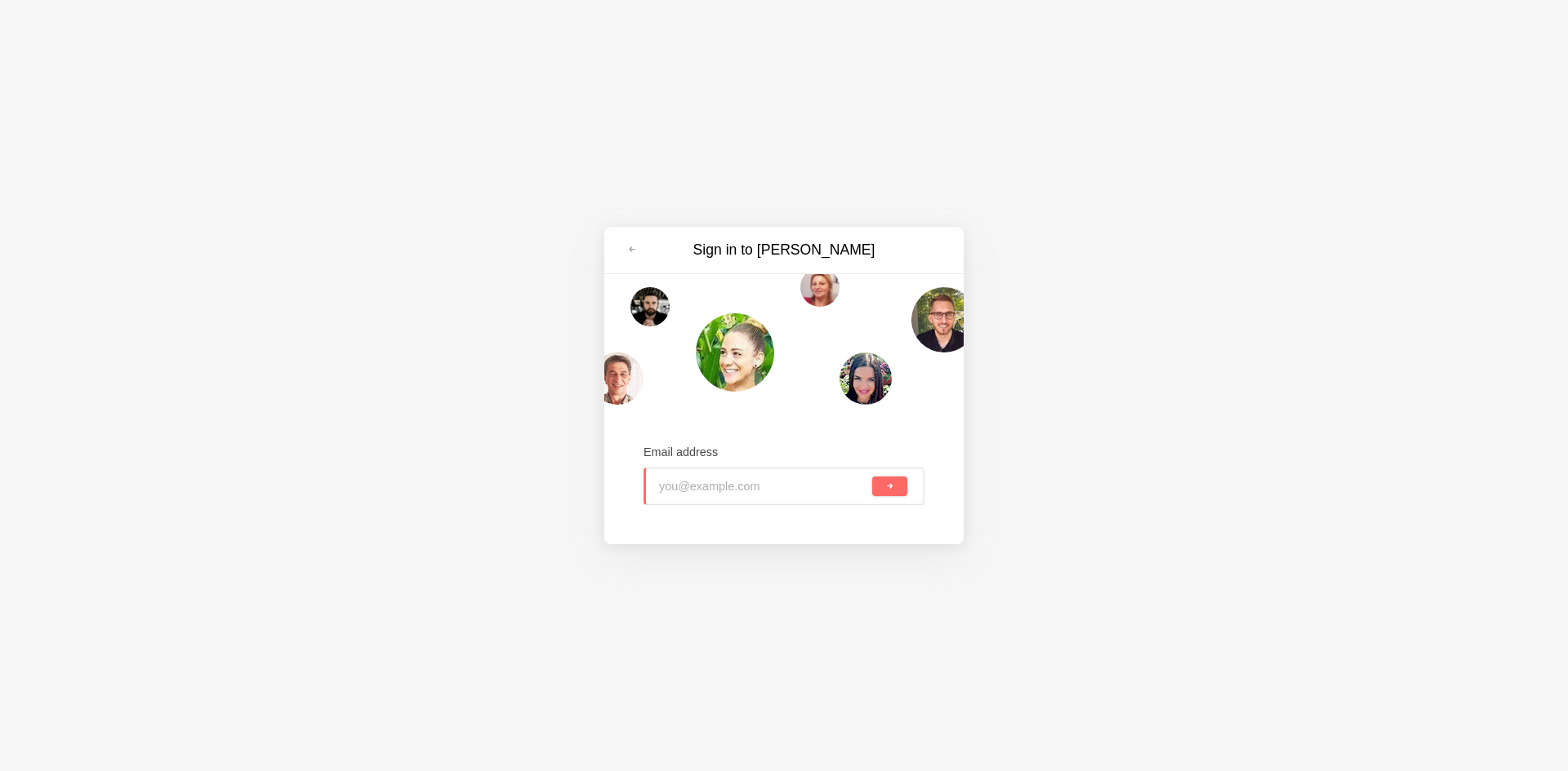
type input "liveca1367@lespedia.com"
drag, startPoint x: 891, startPoint y: 493, endPoint x: 901, endPoint y: 482, distance: 14.9
click at [890, 493] on button "submit" at bounding box center [890, 487] width 35 height 19
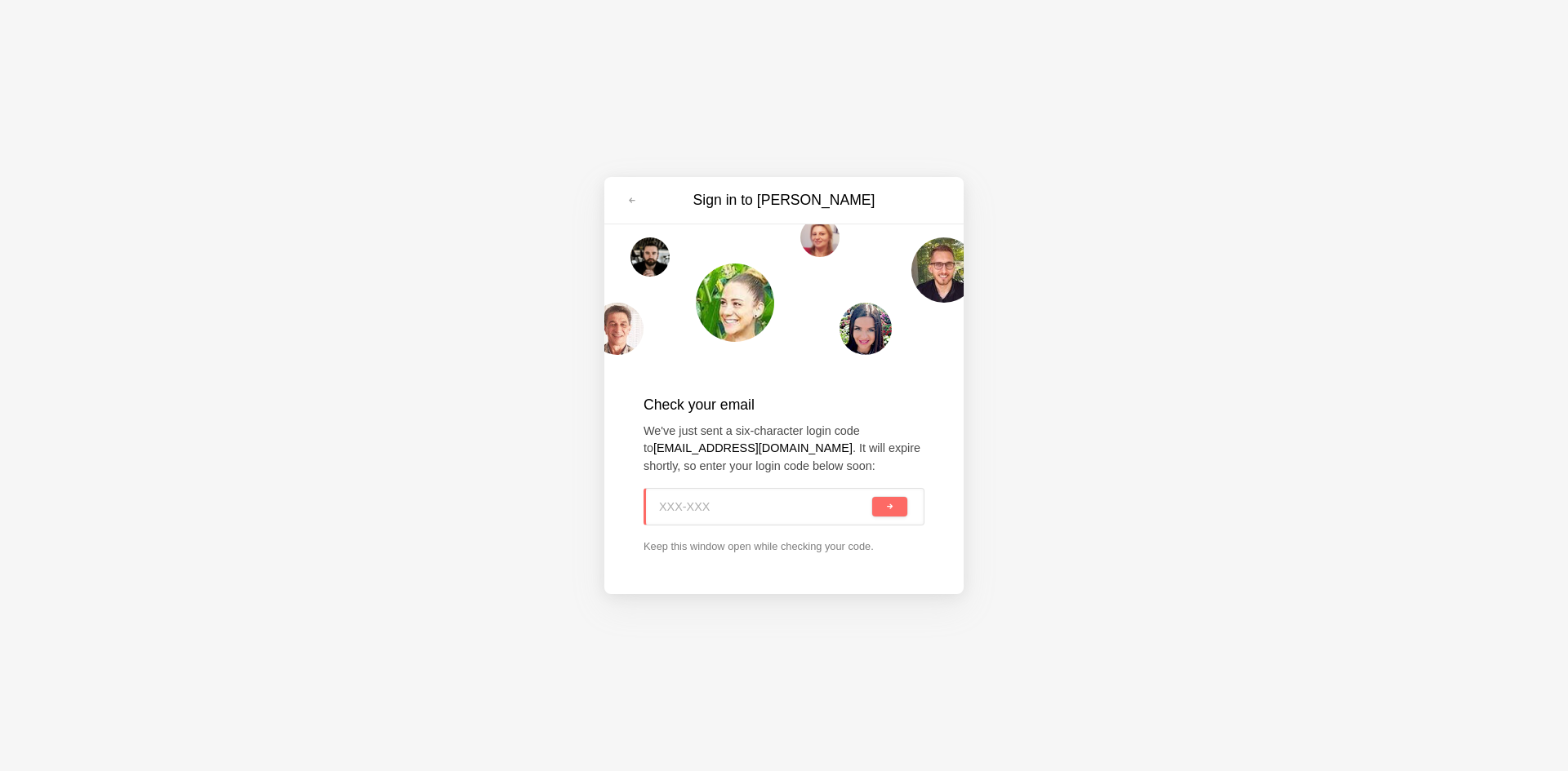
paste input "0M9-JJP"
type input "0M9-JJP"
click at [877, 497] on button "submit" at bounding box center [890, 507] width 35 height 19
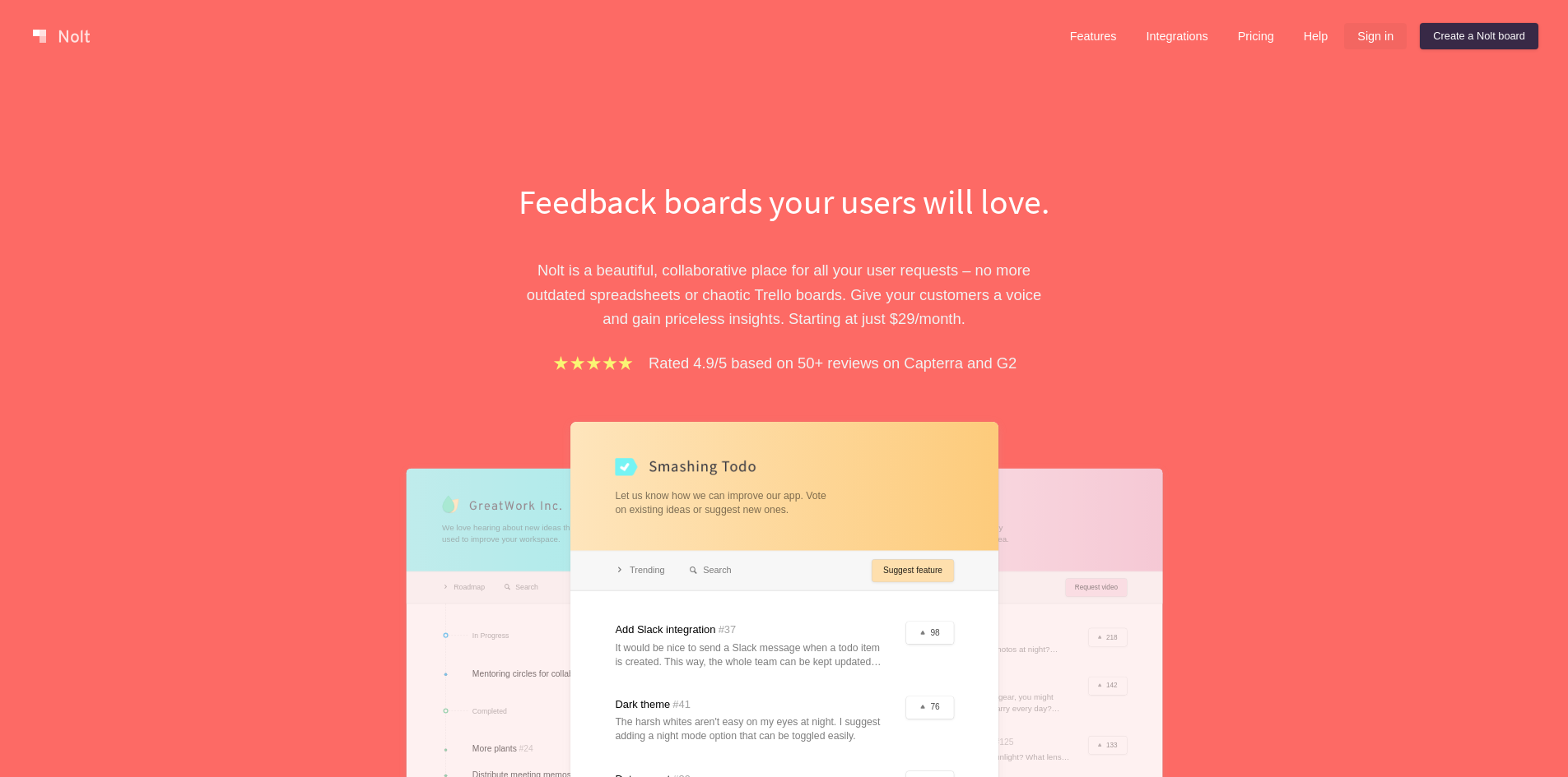
click at [1384, 30] on link "Sign in" at bounding box center [1375, 36] width 62 height 26
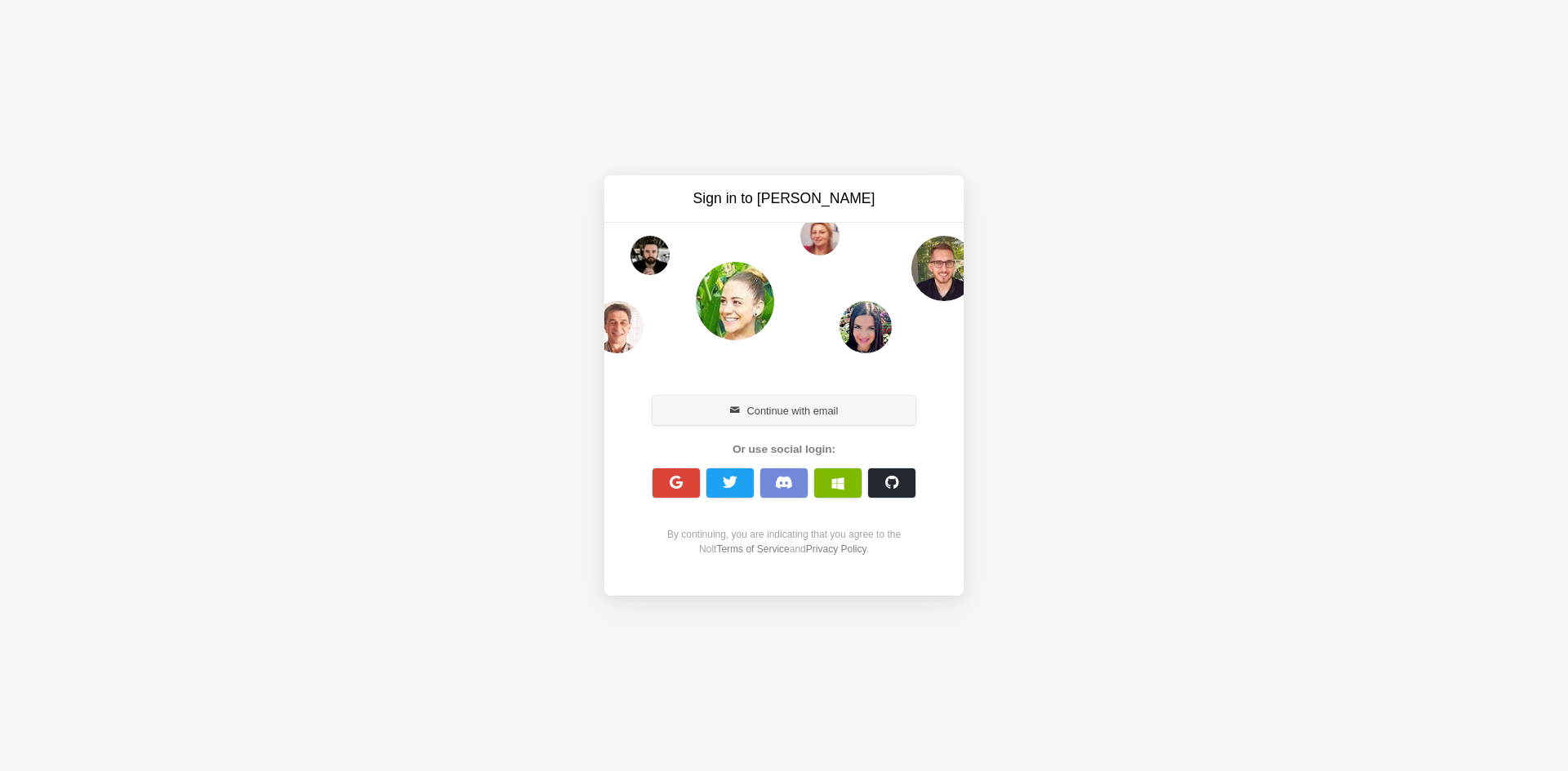
click at [806, 409] on button "Continue with email" at bounding box center [784, 410] width 263 height 29
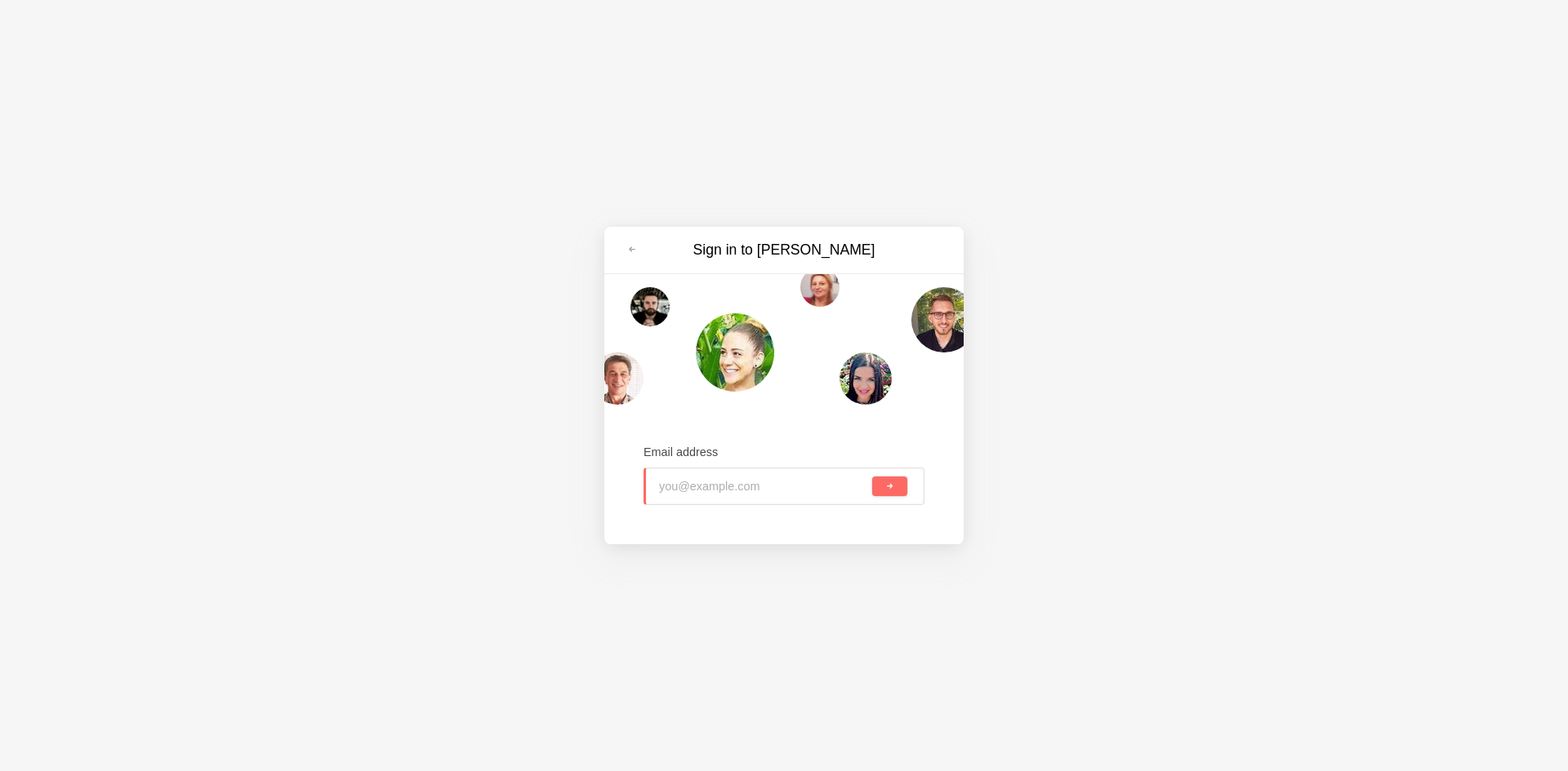
paste input "balag28815@lespedia.com"
type input "balag28815@lespedia.com"
click at [878, 483] on button "submit" at bounding box center [890, 487] width 35 height 19
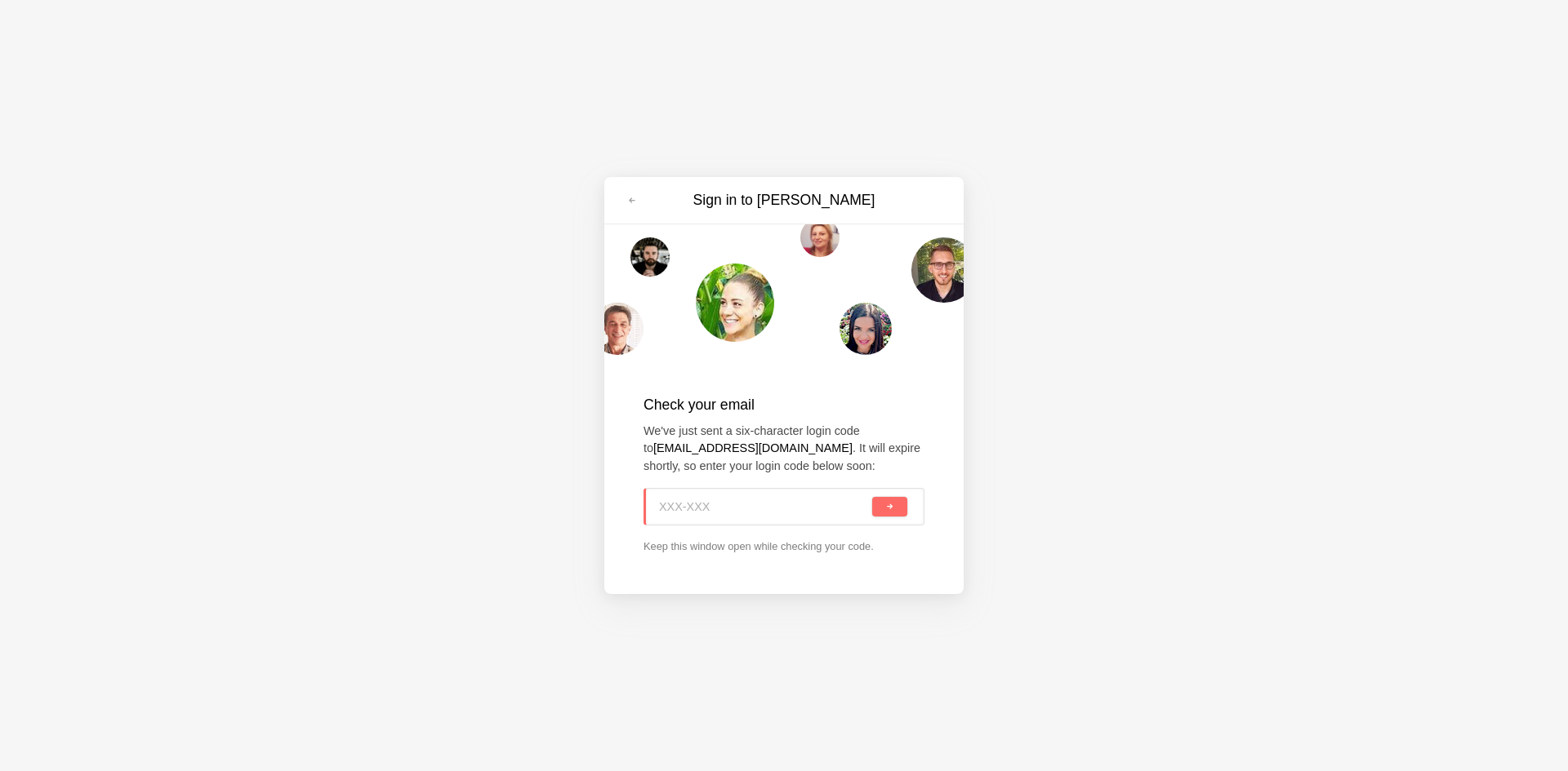
paste input "AM6-9UH"
type input "AM6-9UH"
click at [881, 510] on button "submit" at bounding box center [890, 507] width 35 height 19
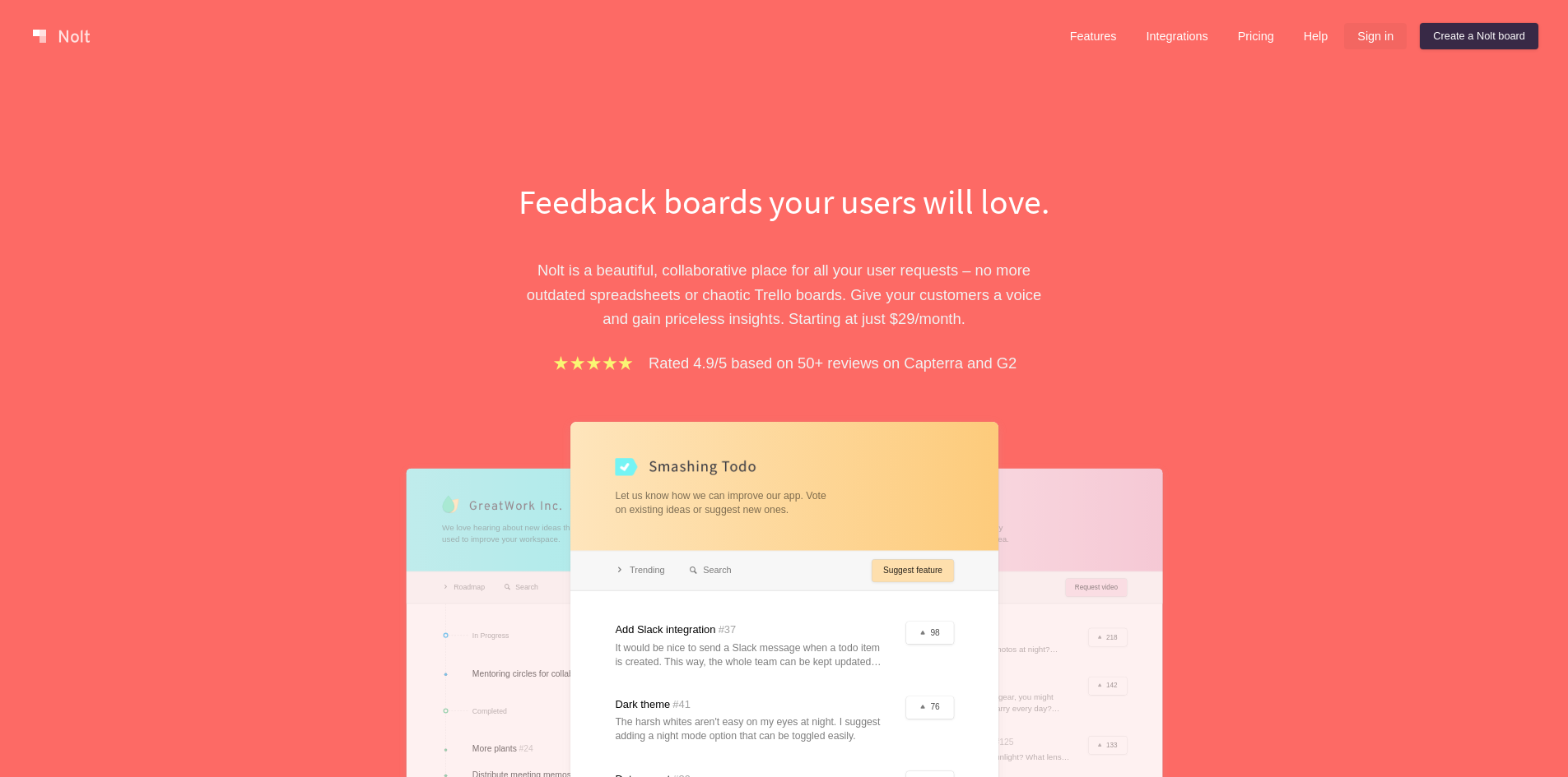
click at [1370, 27] on link "Sign in" at bounding box center [1375, 36] width 62 height 26
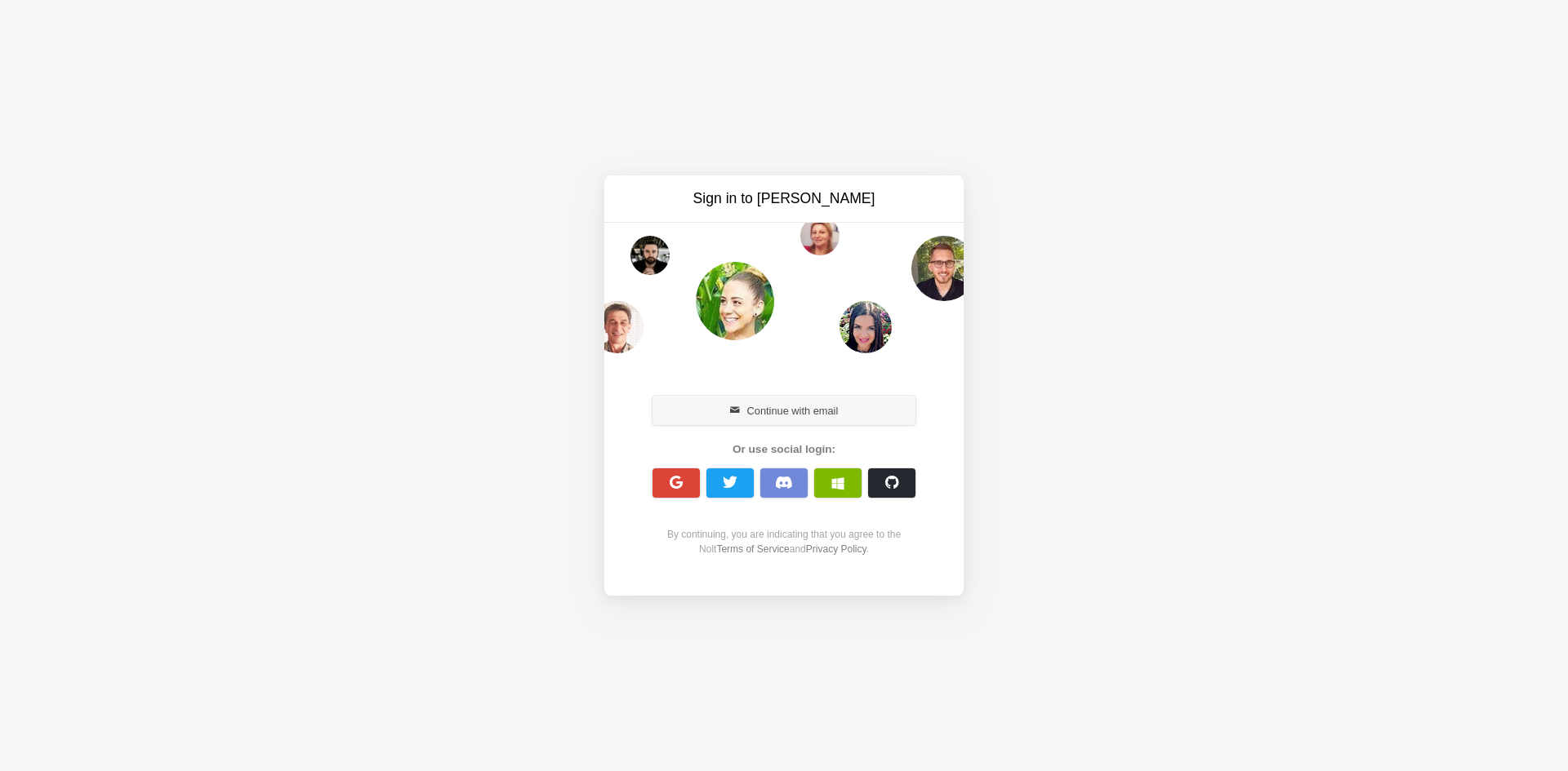
click at [732, 421] on button "Continue with email" at bounding box center [784, 410] width 263 height 29
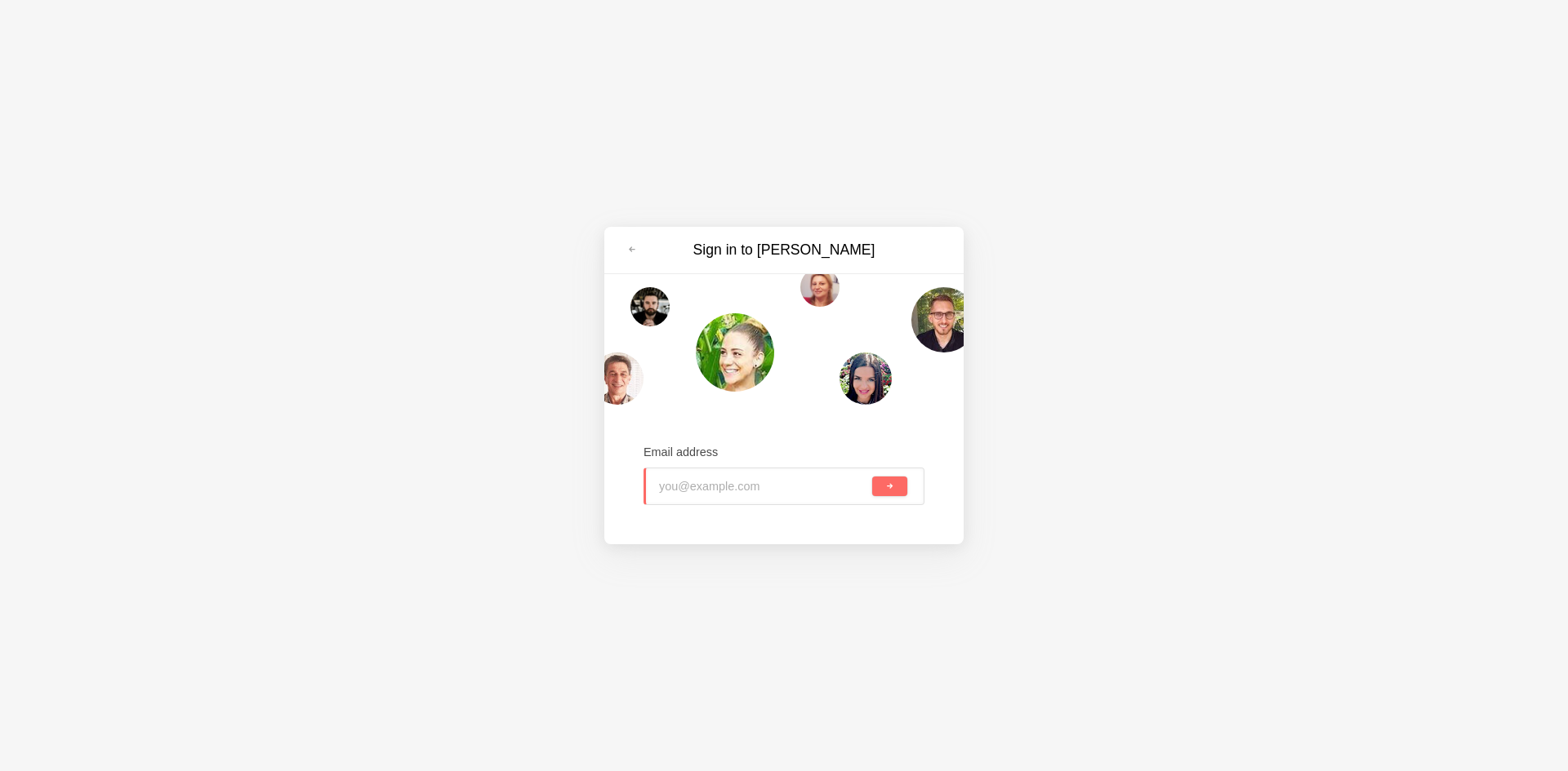
paste input "bofac14621@lespedia.com"
type input "bofac14621@lespedia.com"
click at [901, 479] on button "submit" at bounding box center [890, 487] width 35 height 19
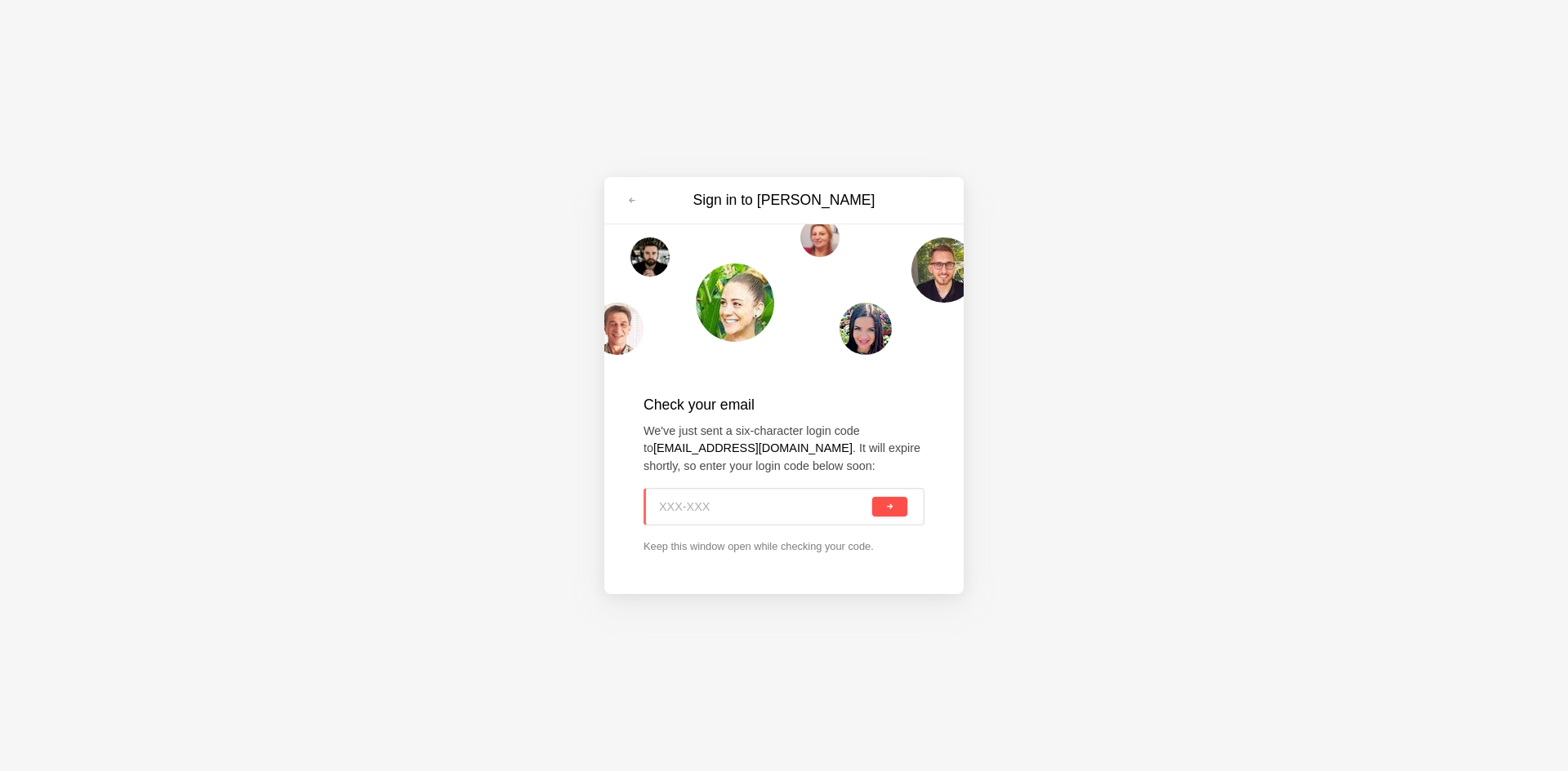
paste input "CJ1-X24"
type input "CJ1-X24"
click at [897, 505] on button "submit" at bounding box center [890, 507] width 35 height 19
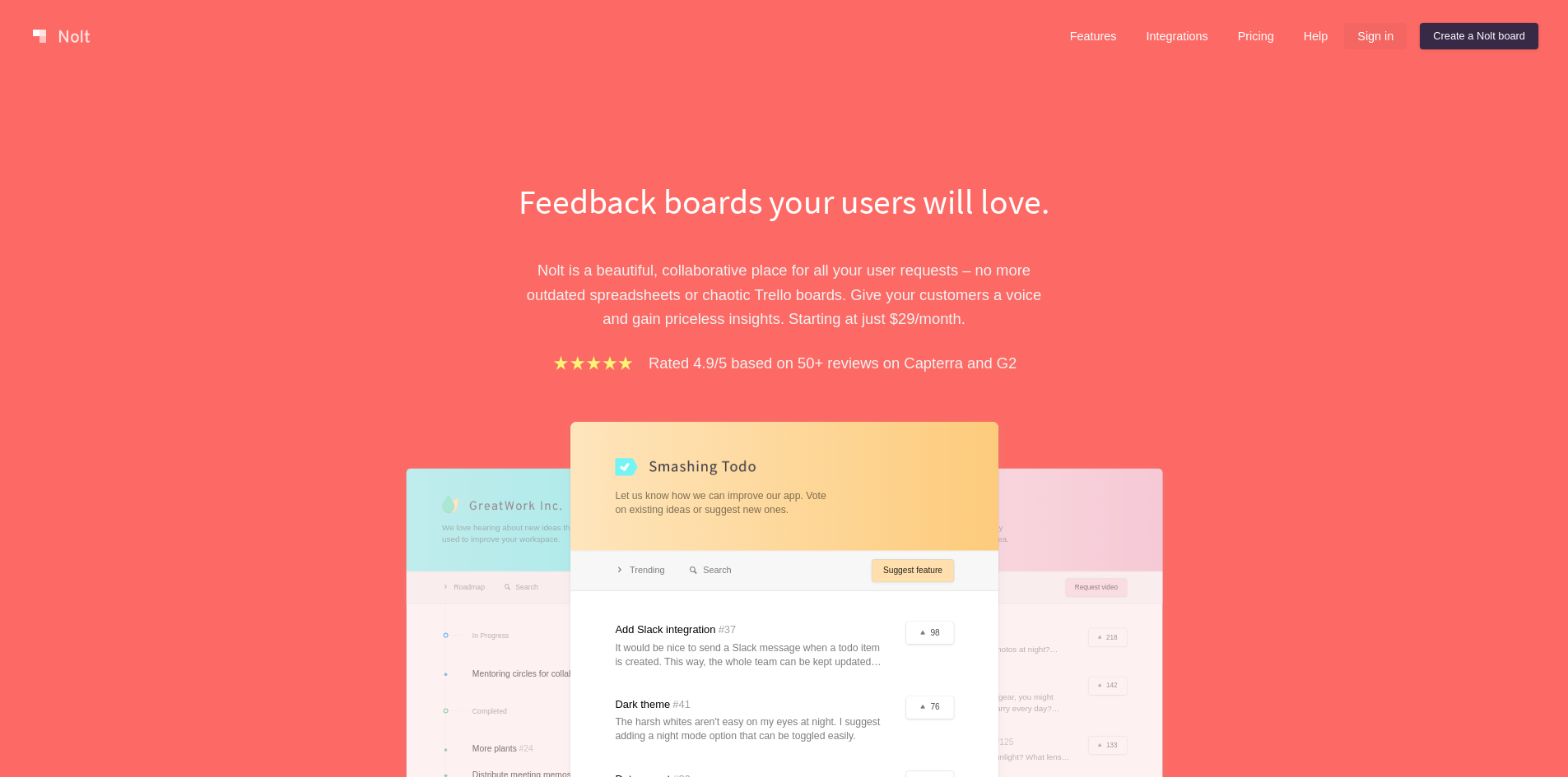
click at [1371, 40] on link "Sign in" at bounding box center [1375, 36] width 62 height 26
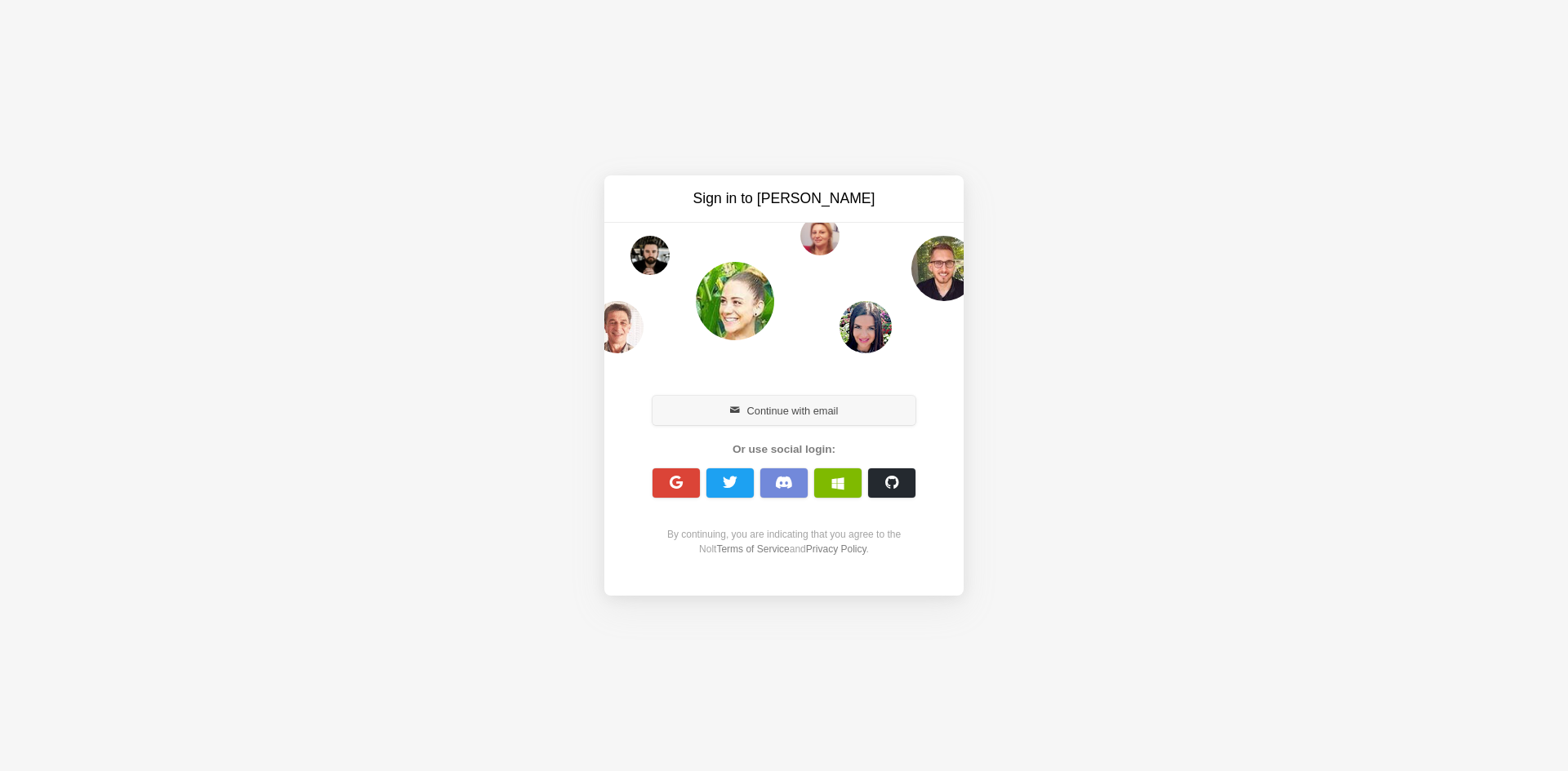
click at [791, 420] on button "Continue with email" at bounding box center [784, 410] width 263 height 29
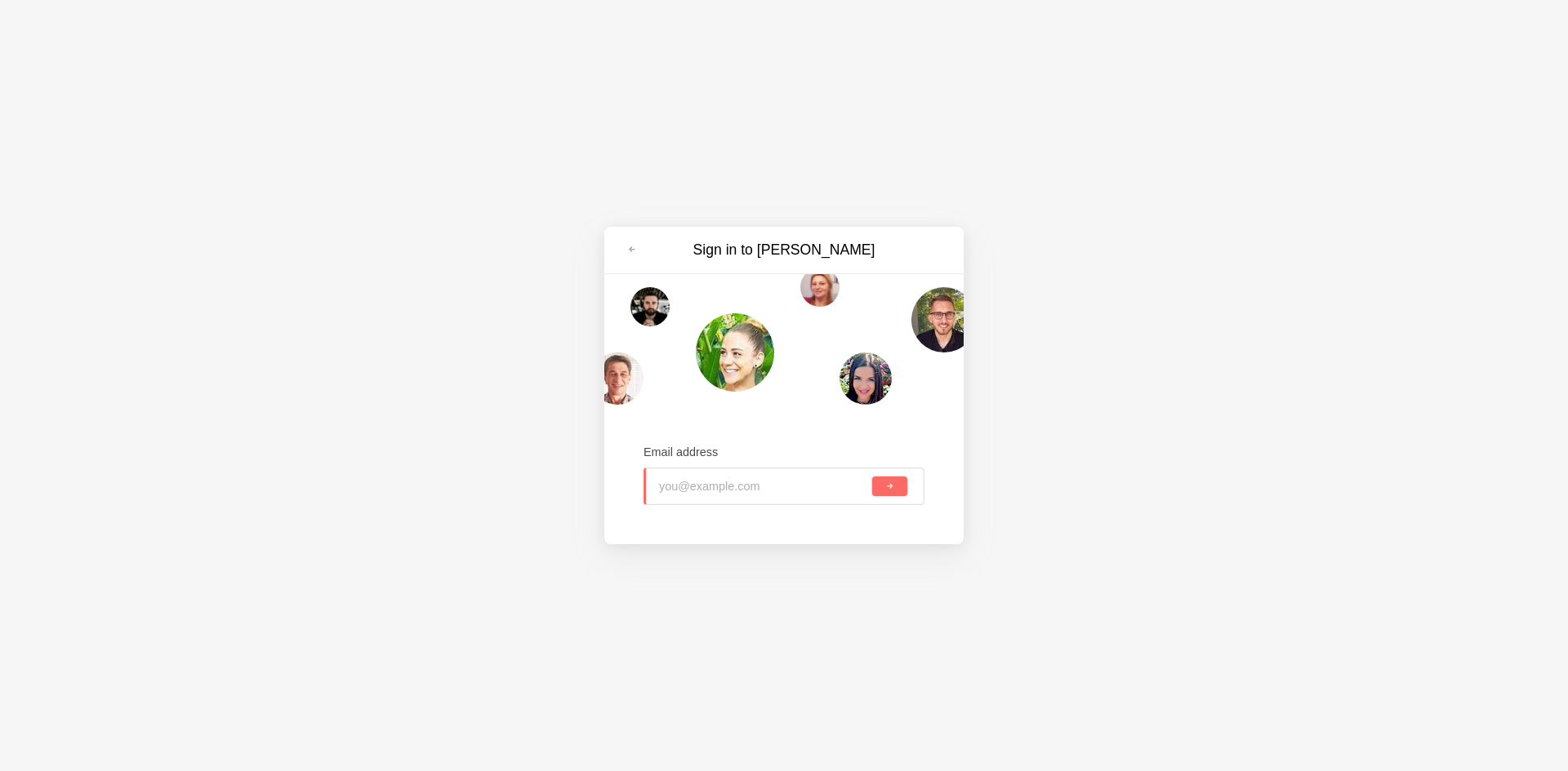
paste input "fasalej988@lespedia.com"
type input "fasalej988@lespedia.com"
click at [892, 493] on button "submit" at bounding box center [890, 487] width 35 height 19
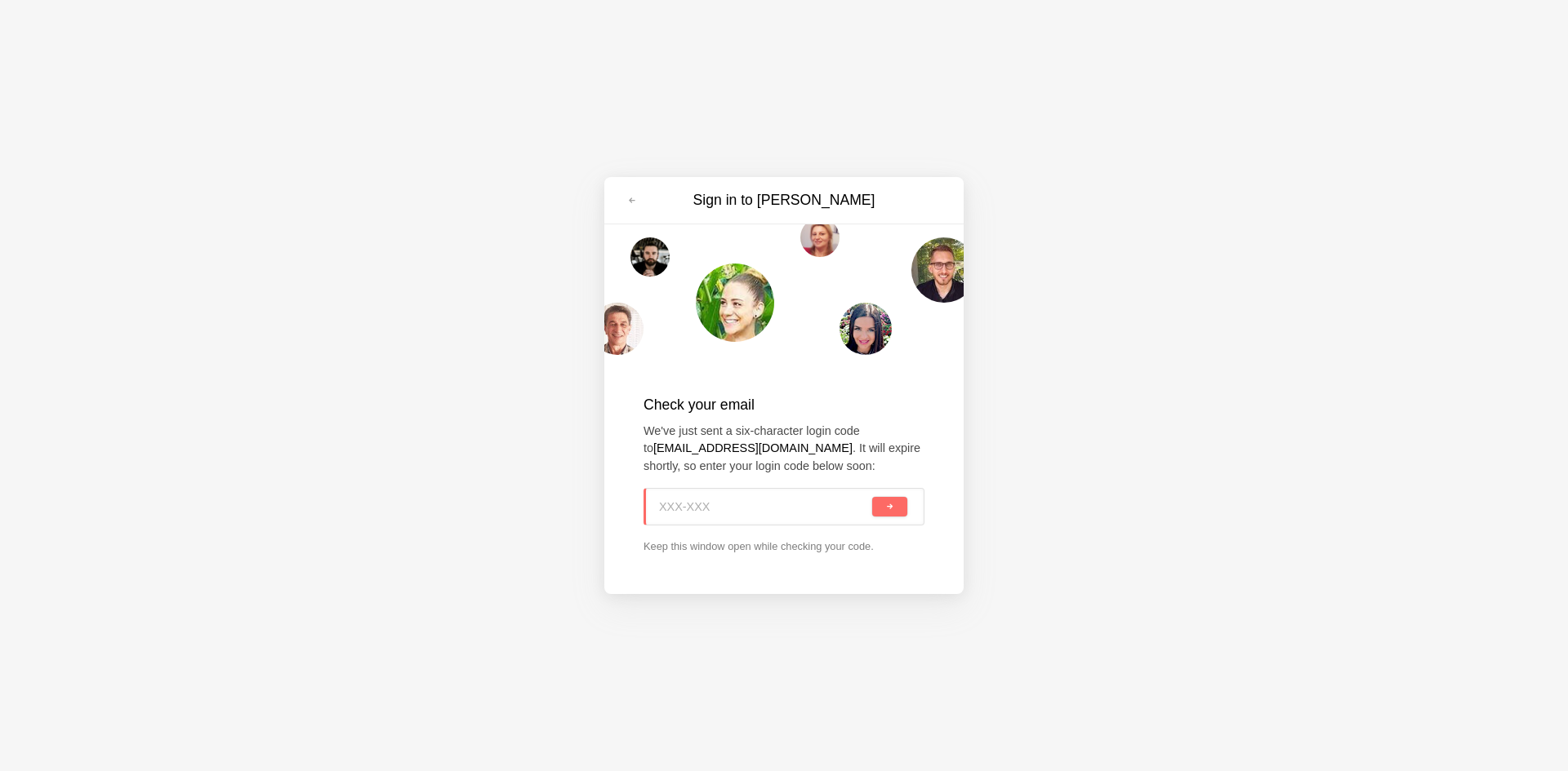
paste input "L61-11C"
type input "L61-11C"
click at [890, 509] on span "submit" at bounding box center [890, 507] width 9 height 9
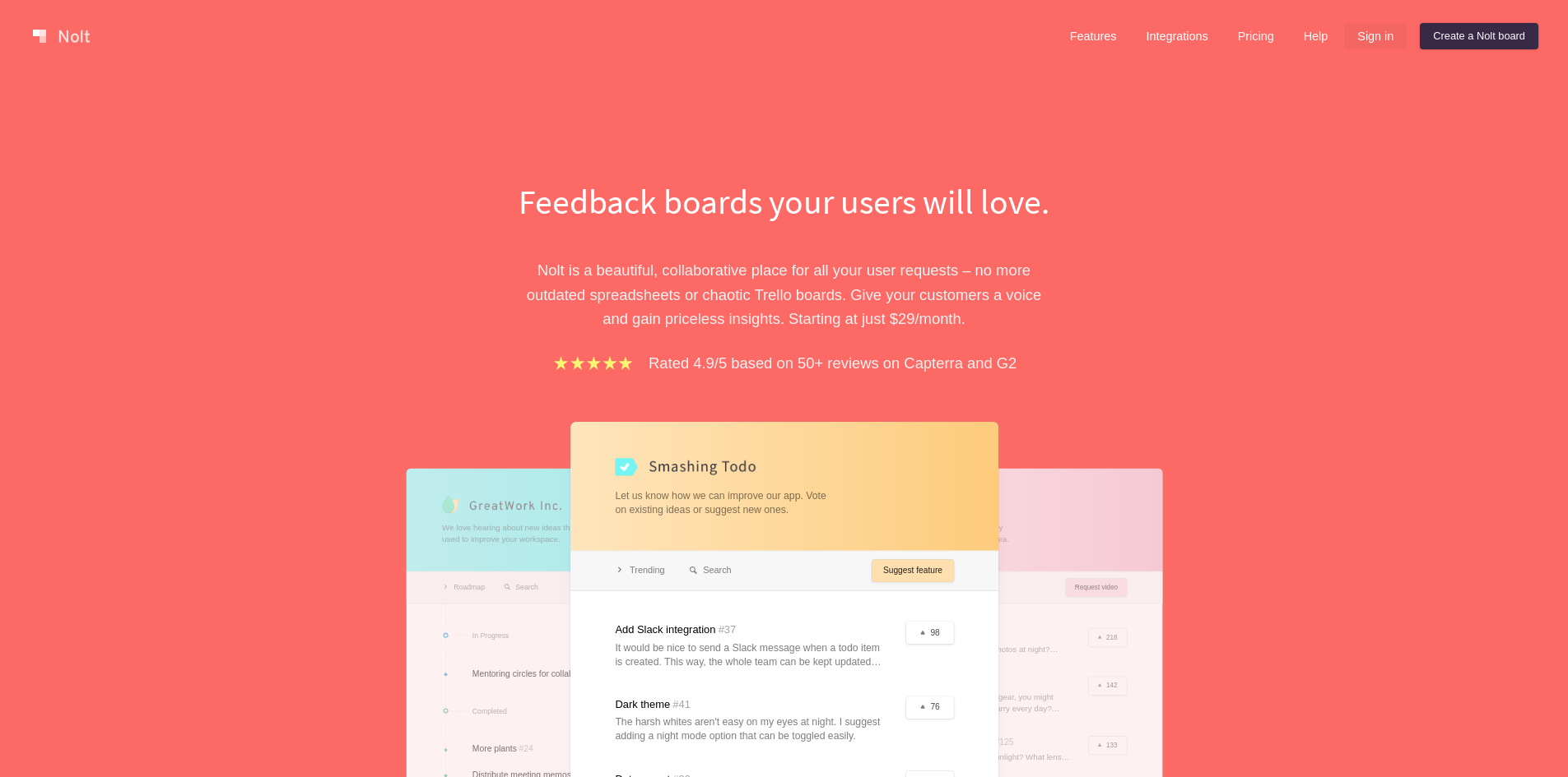
click at [1382, 37] on link "Sign in" at bounding box center [1375, 36] width 62 height 26
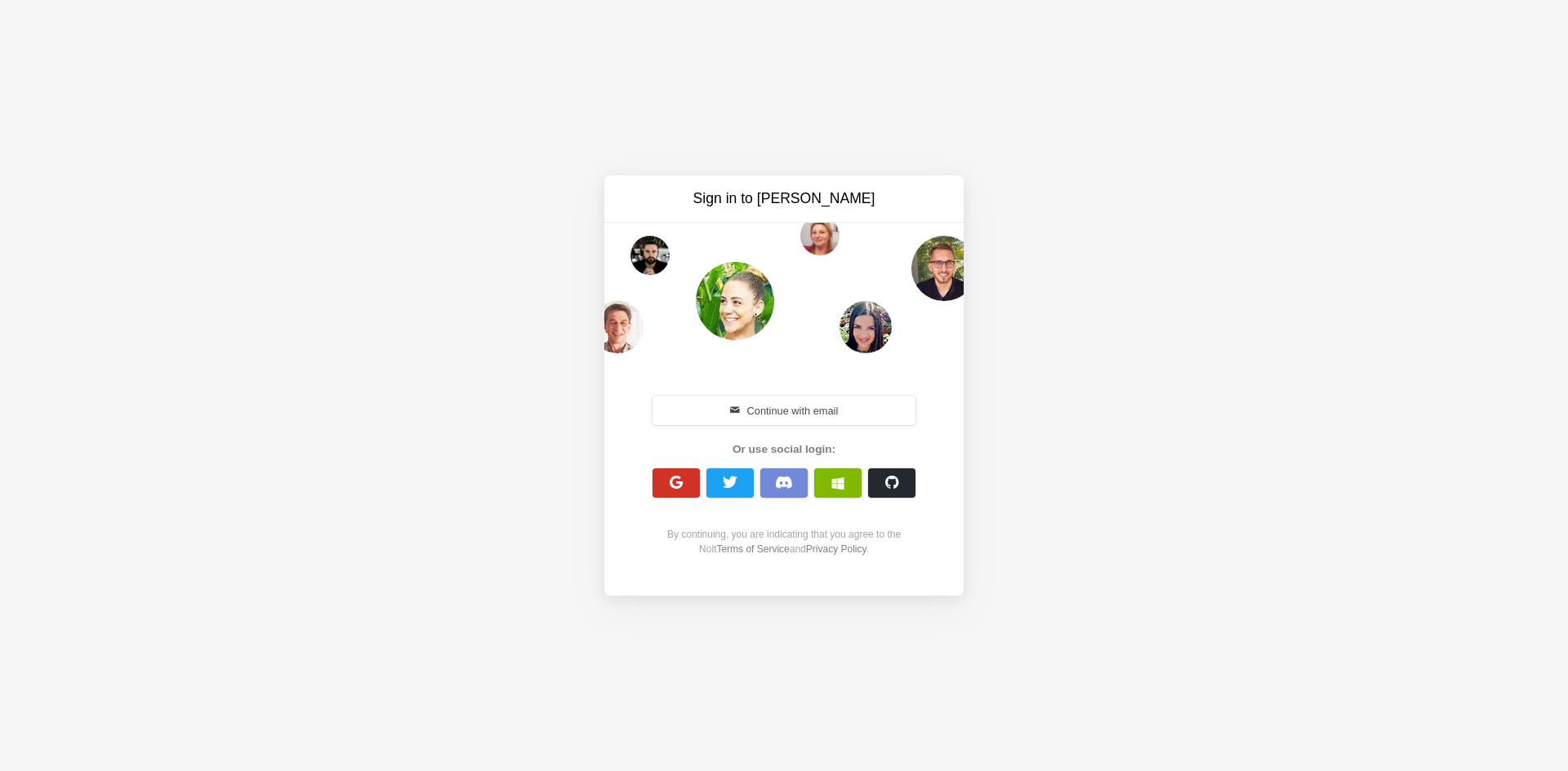
click at [674, 473] on button "button" at bounding box center [676, 483] width 47 height 29
